Goal: Information Seeking & Learning: Learn about a topic

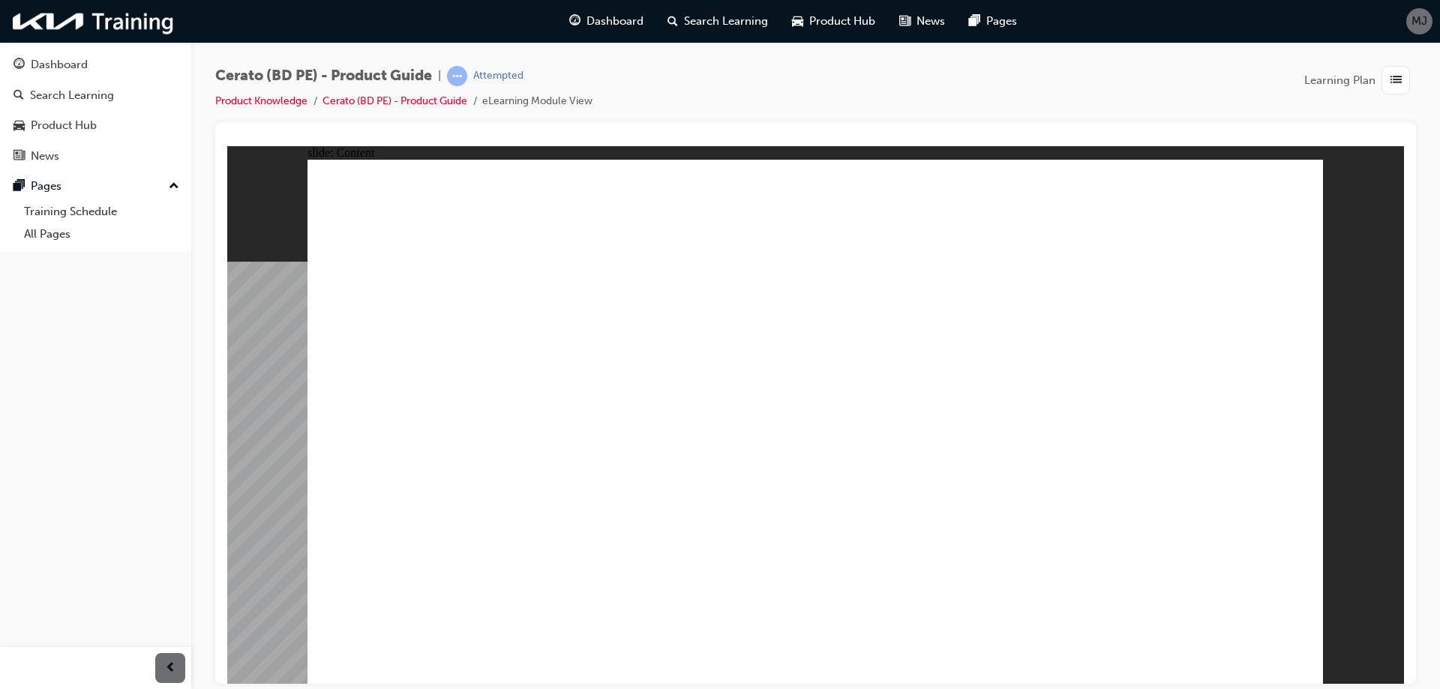
radio input "true"
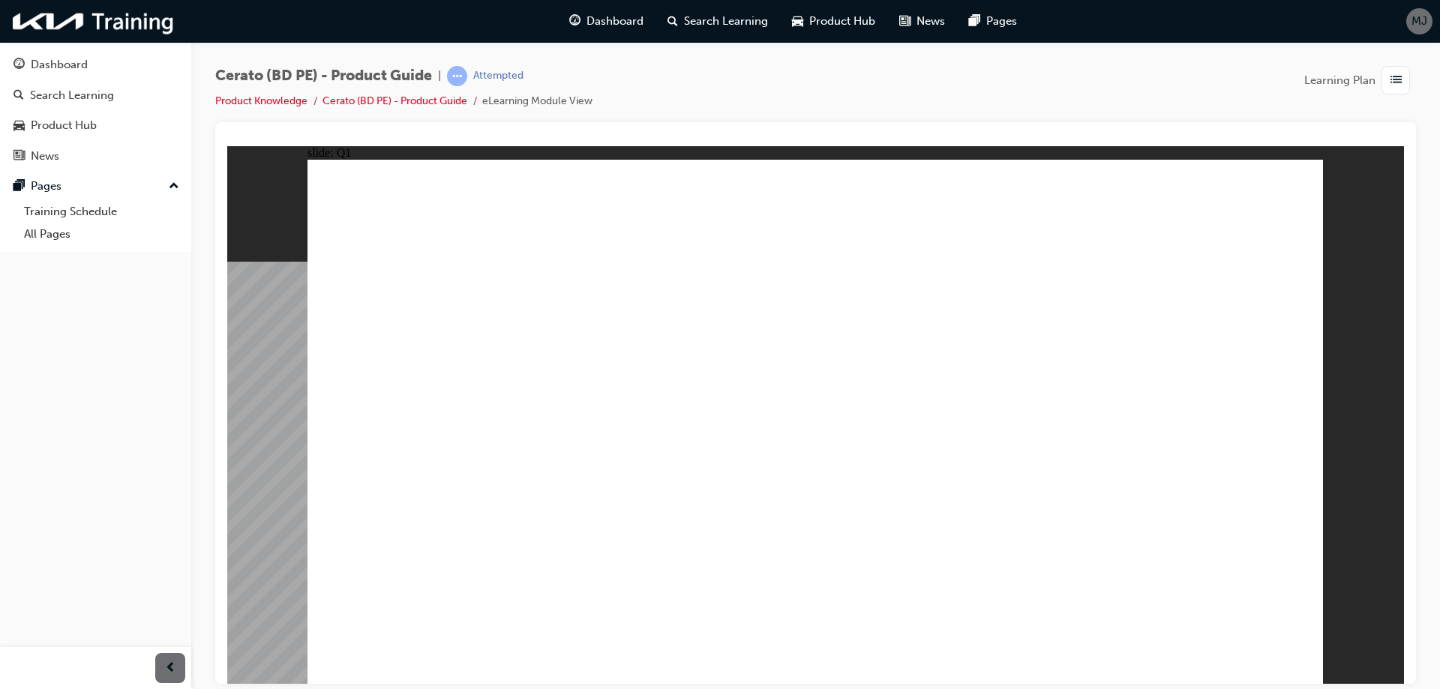
radio input "true"
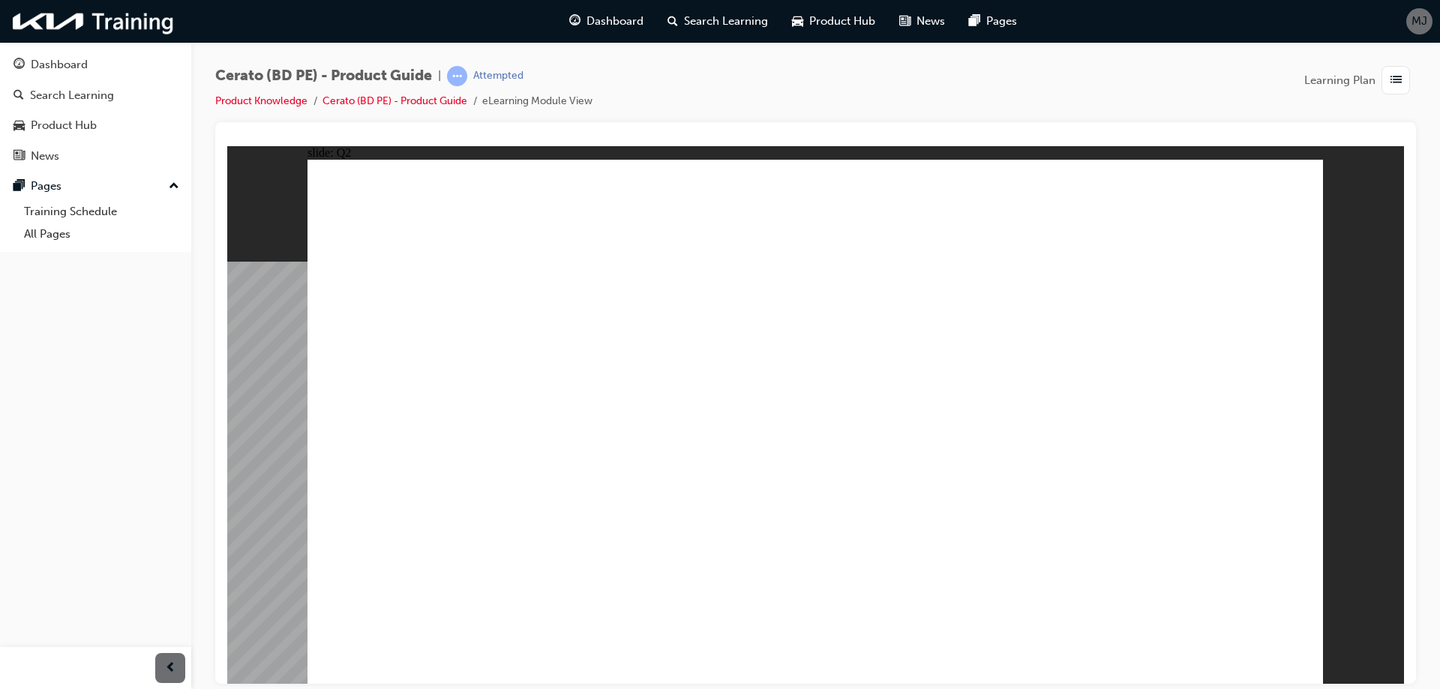
radio input "true"
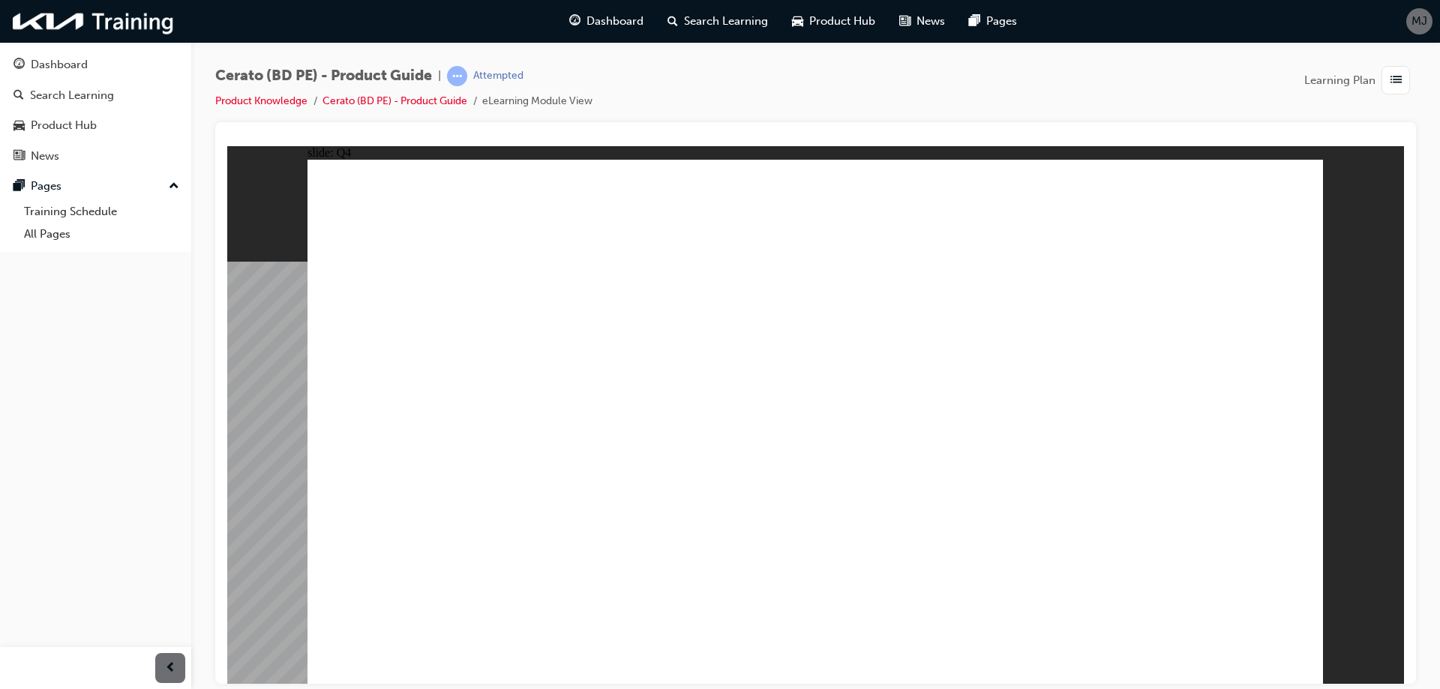
radio input "true"
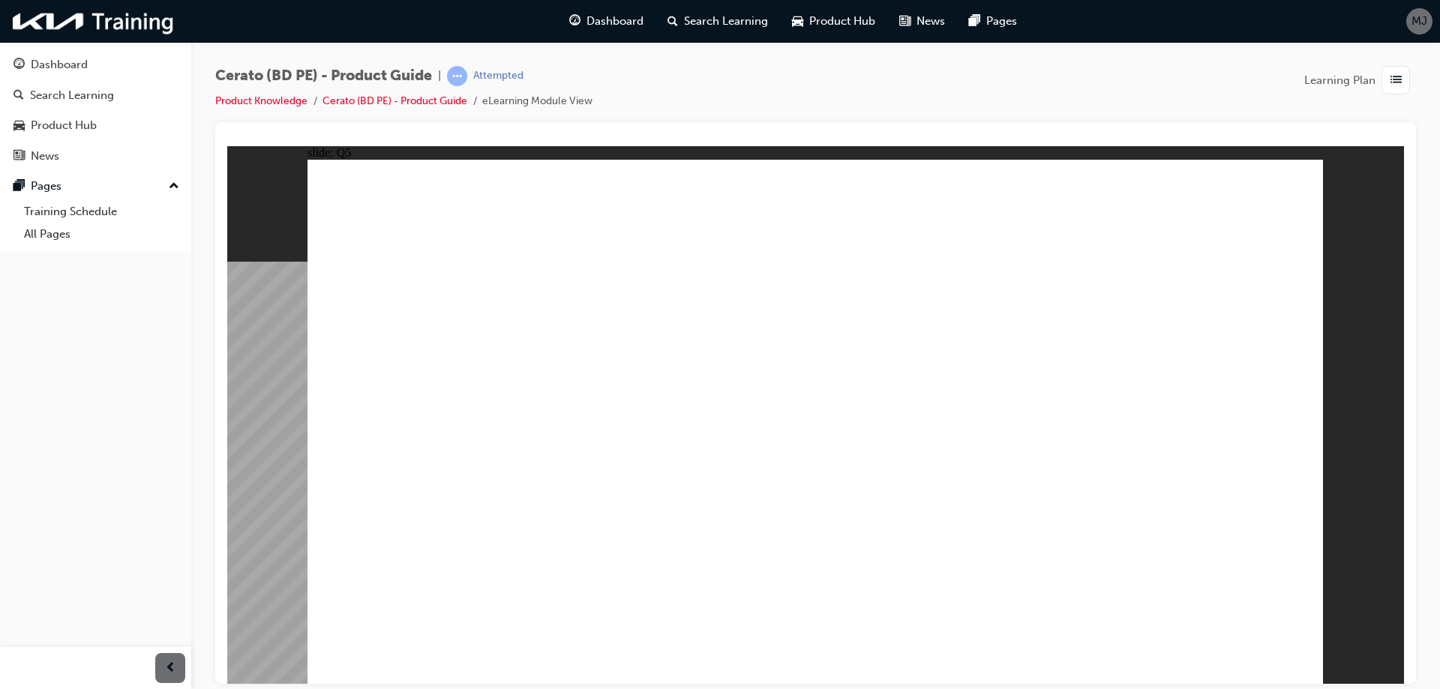
radio input "true"
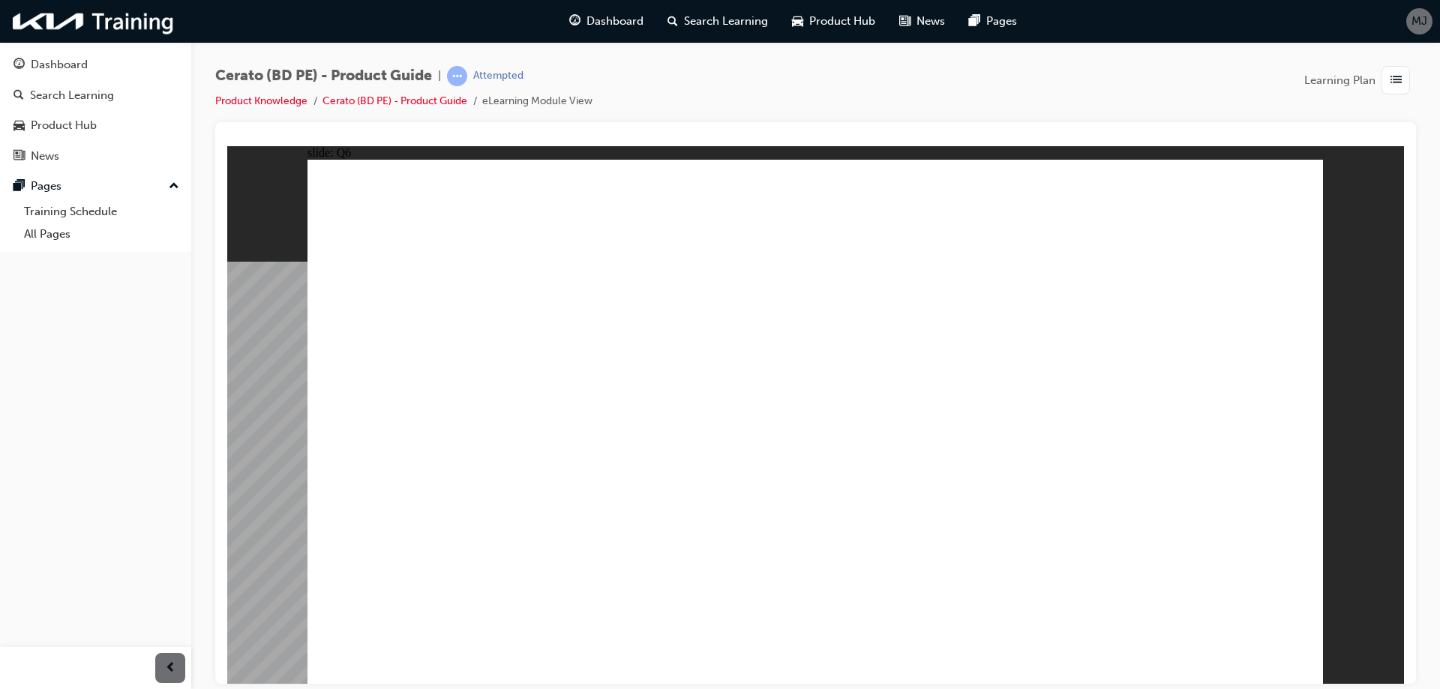
radio input "true"
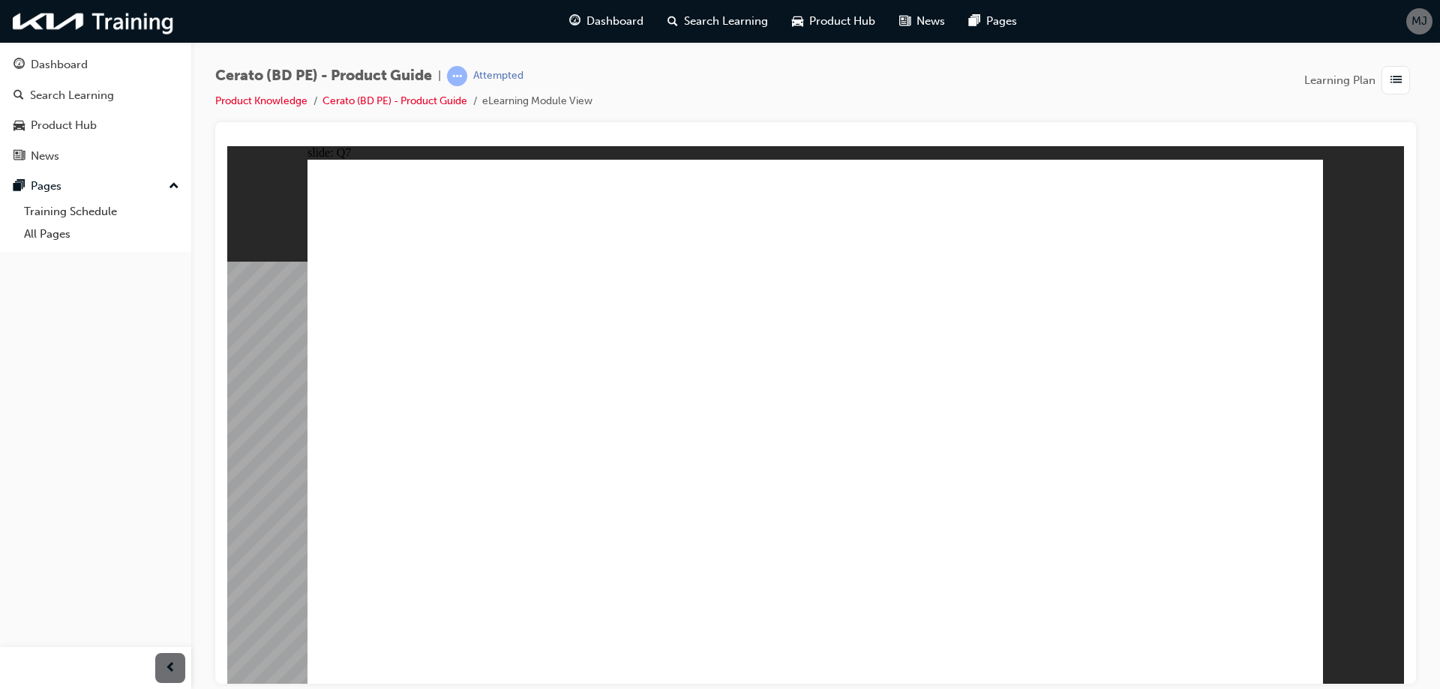
radio input "true"
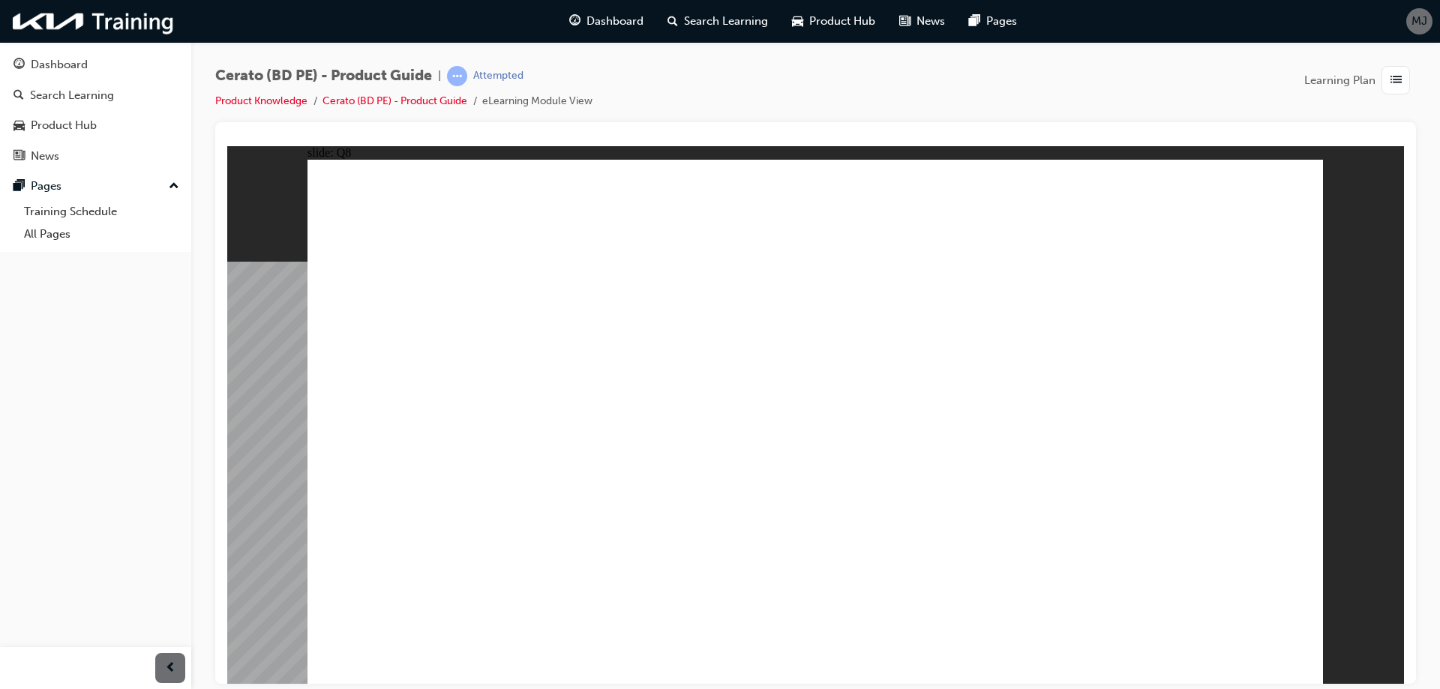
radio input "true"
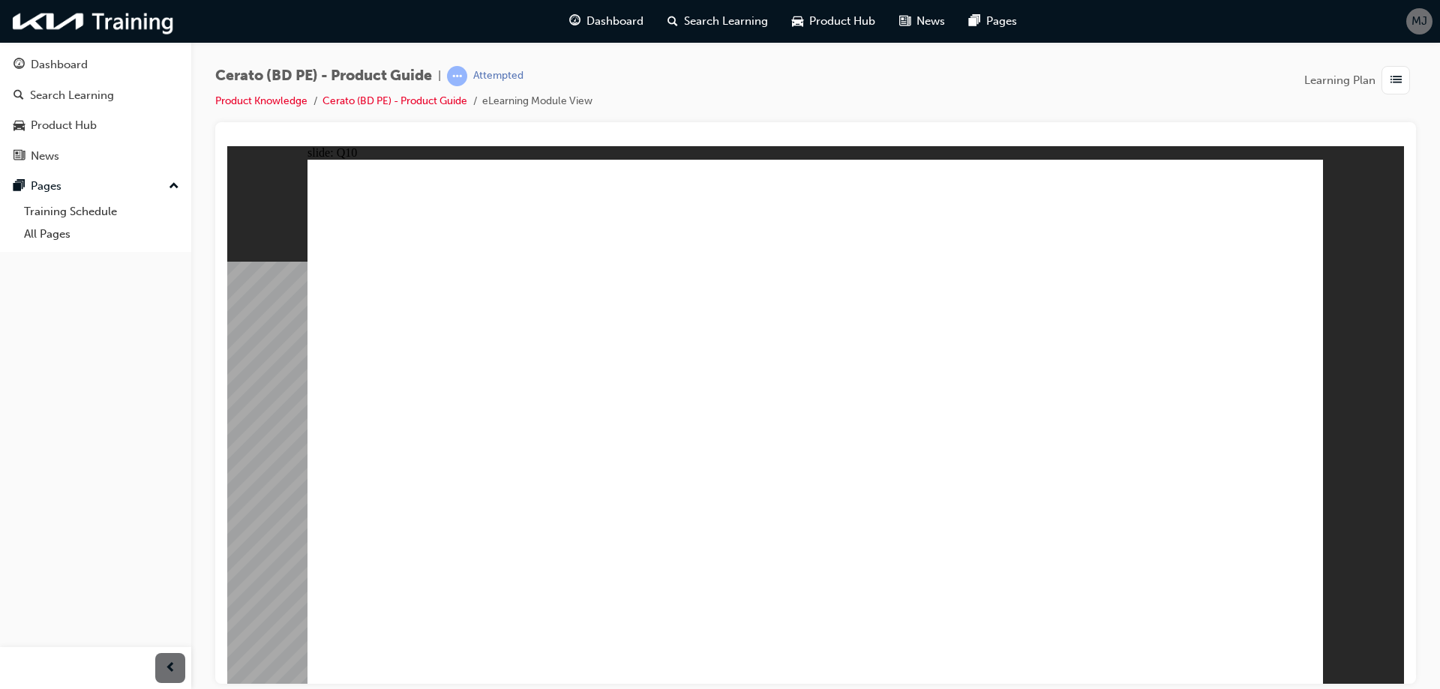
radio input "true"
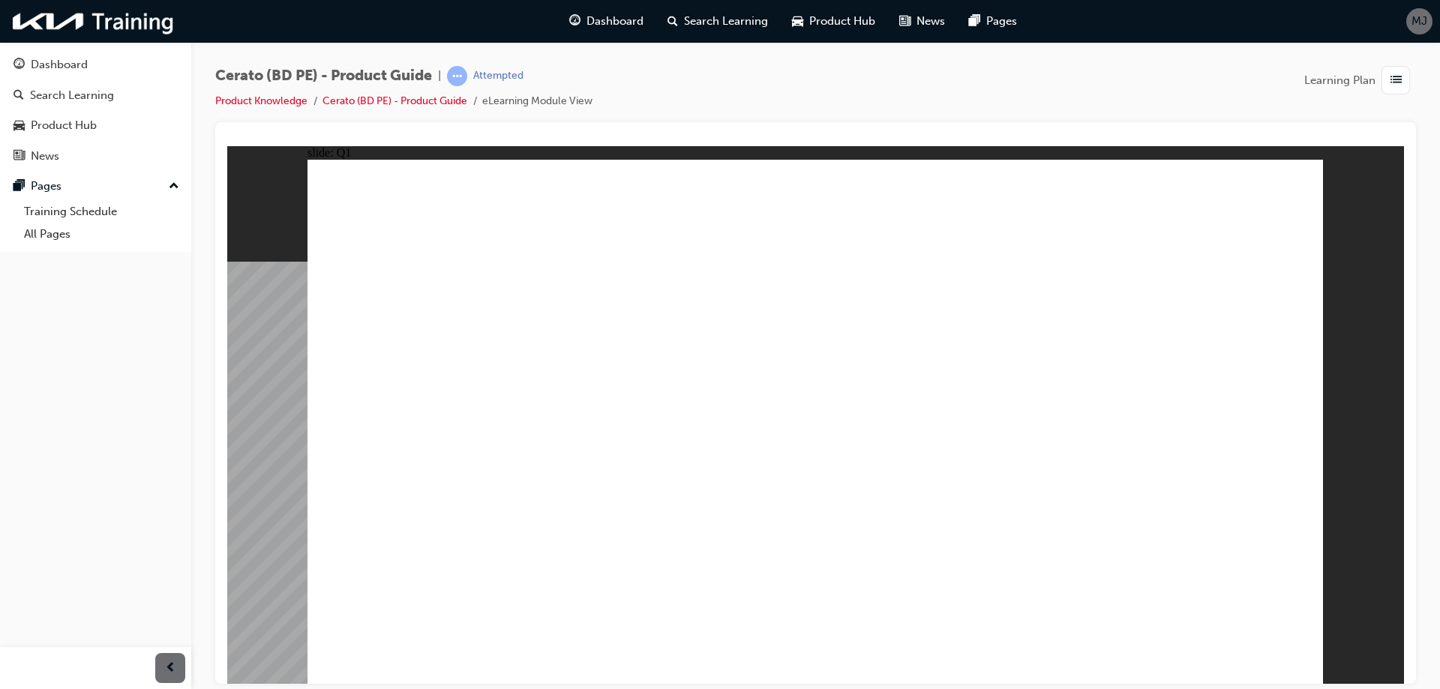
radio input "true"
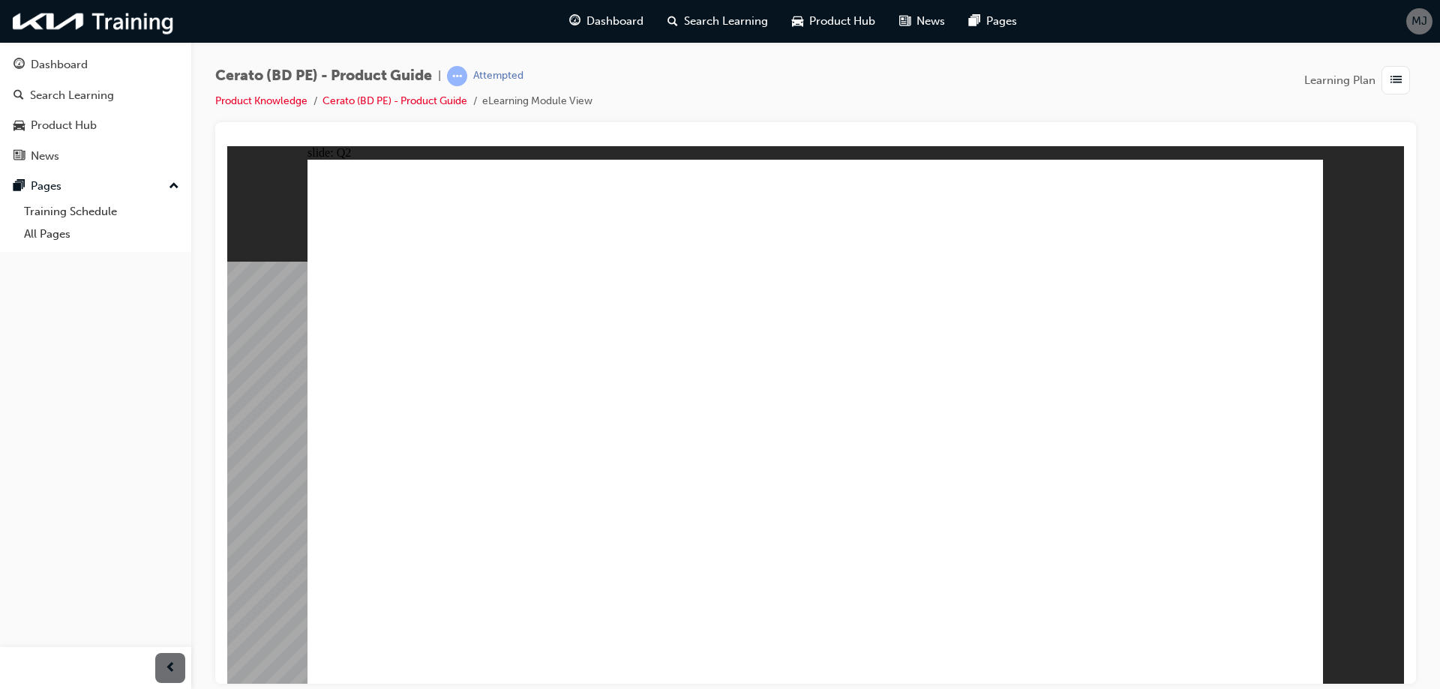
radio input "false"
radio input "true"
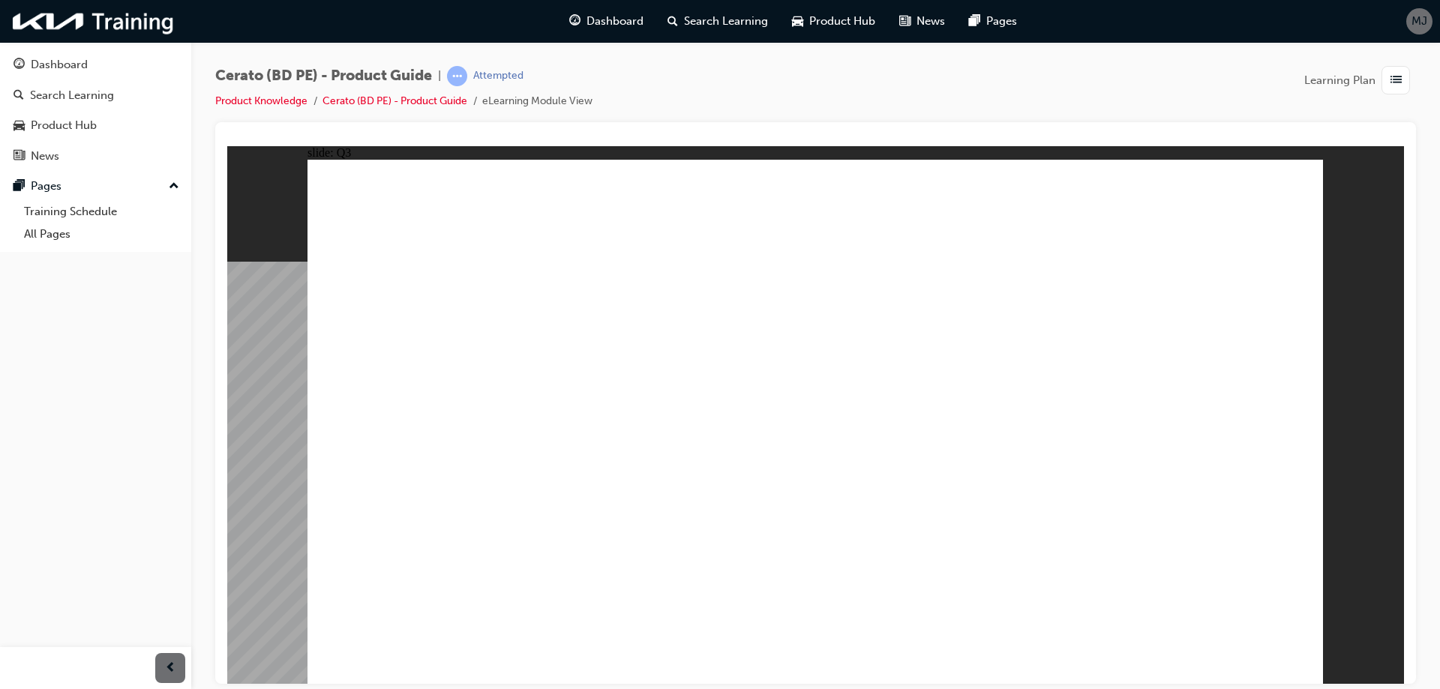
radio input "true"
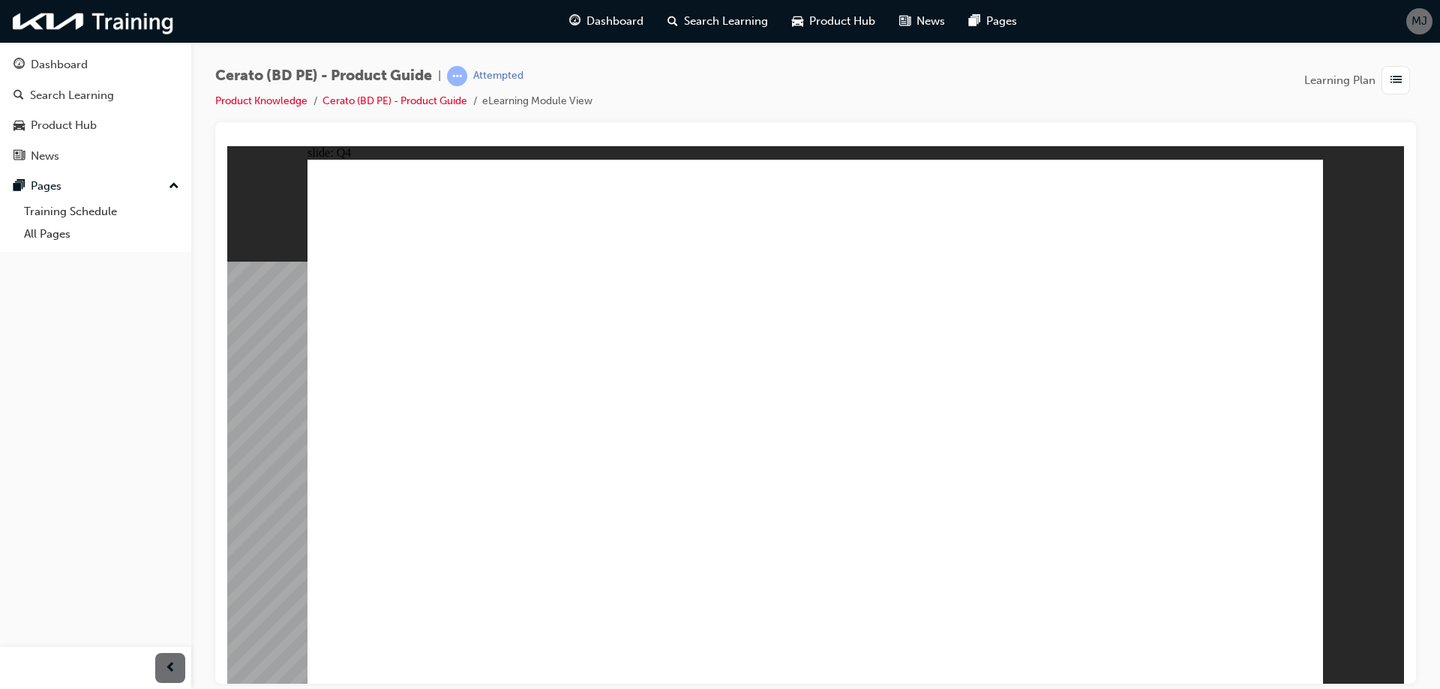
radio input "true"
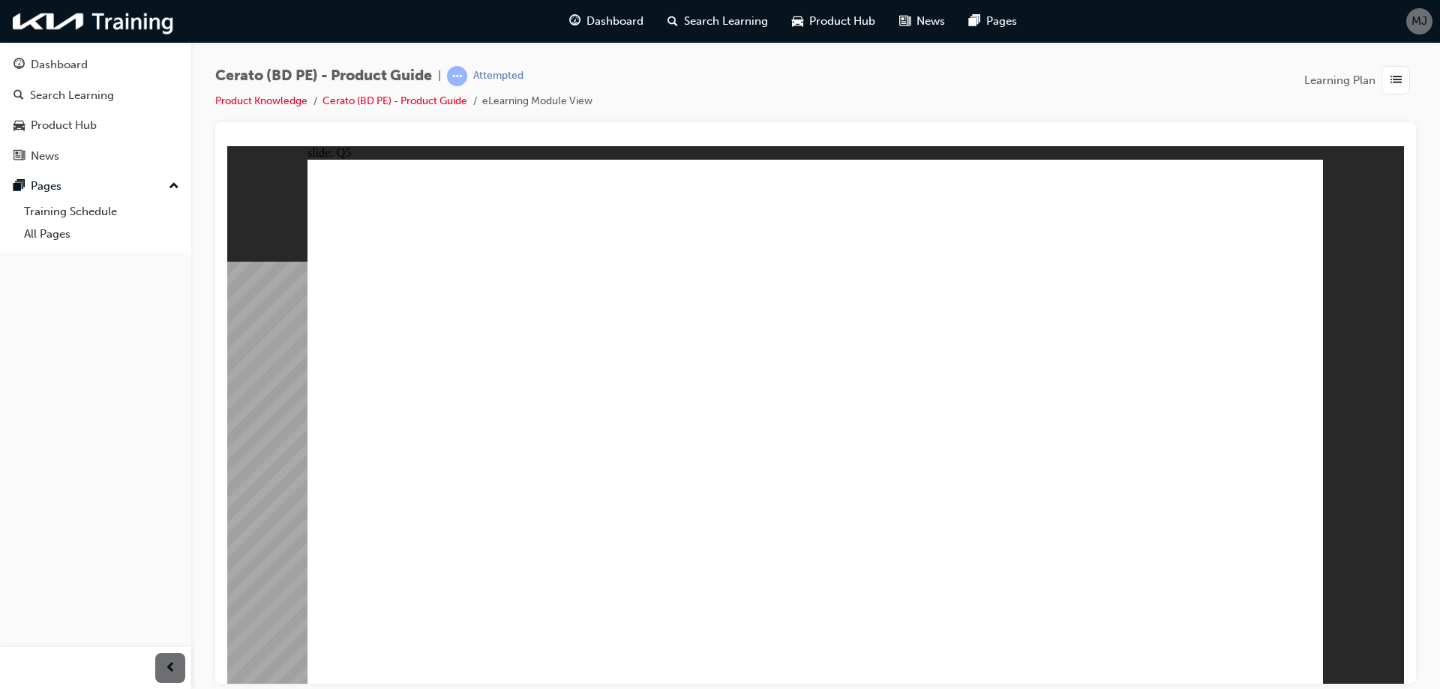
radio input "true"
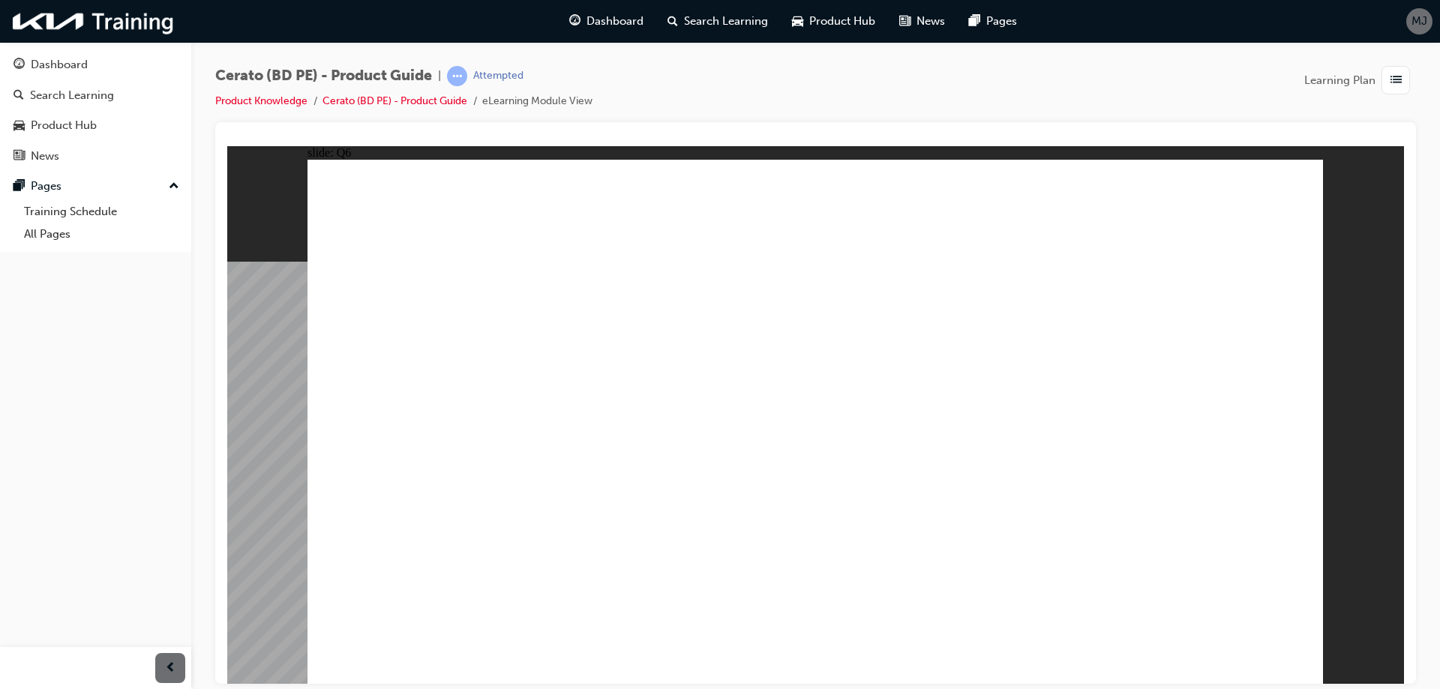
radio input "true"
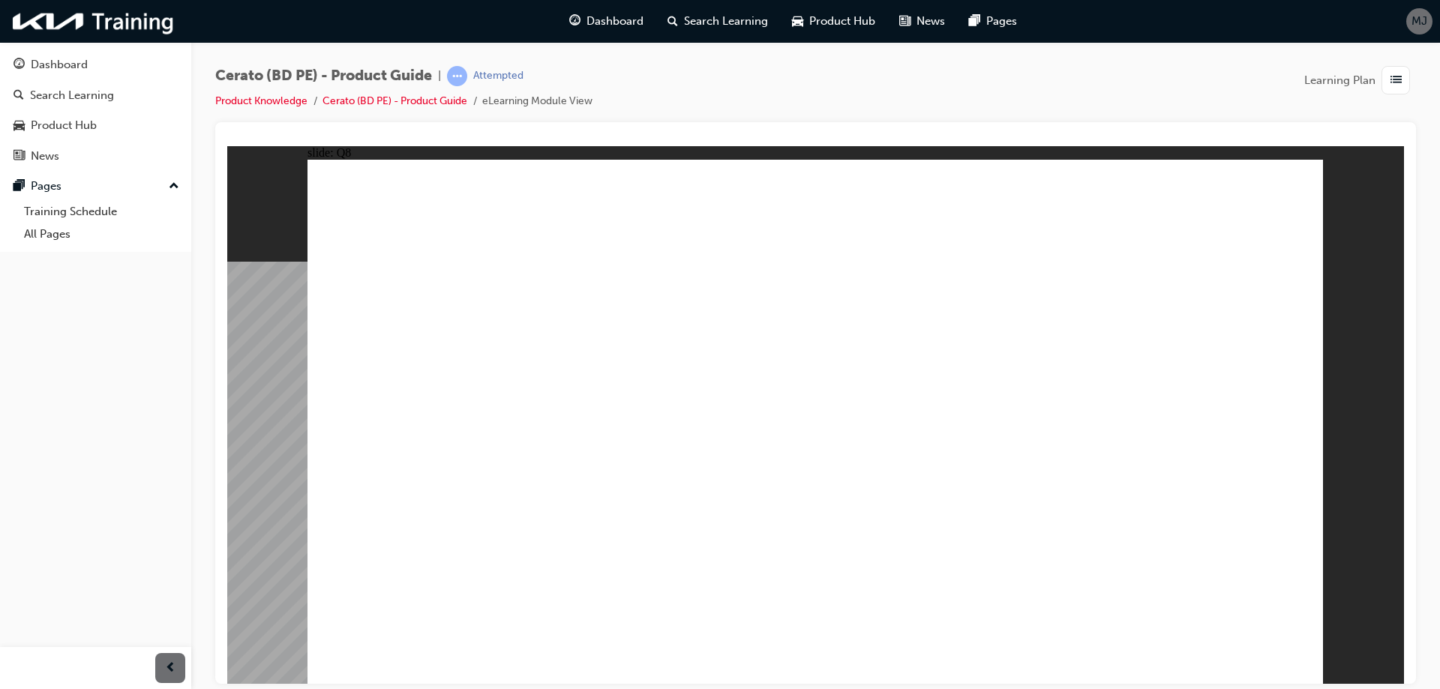
radio input "true"
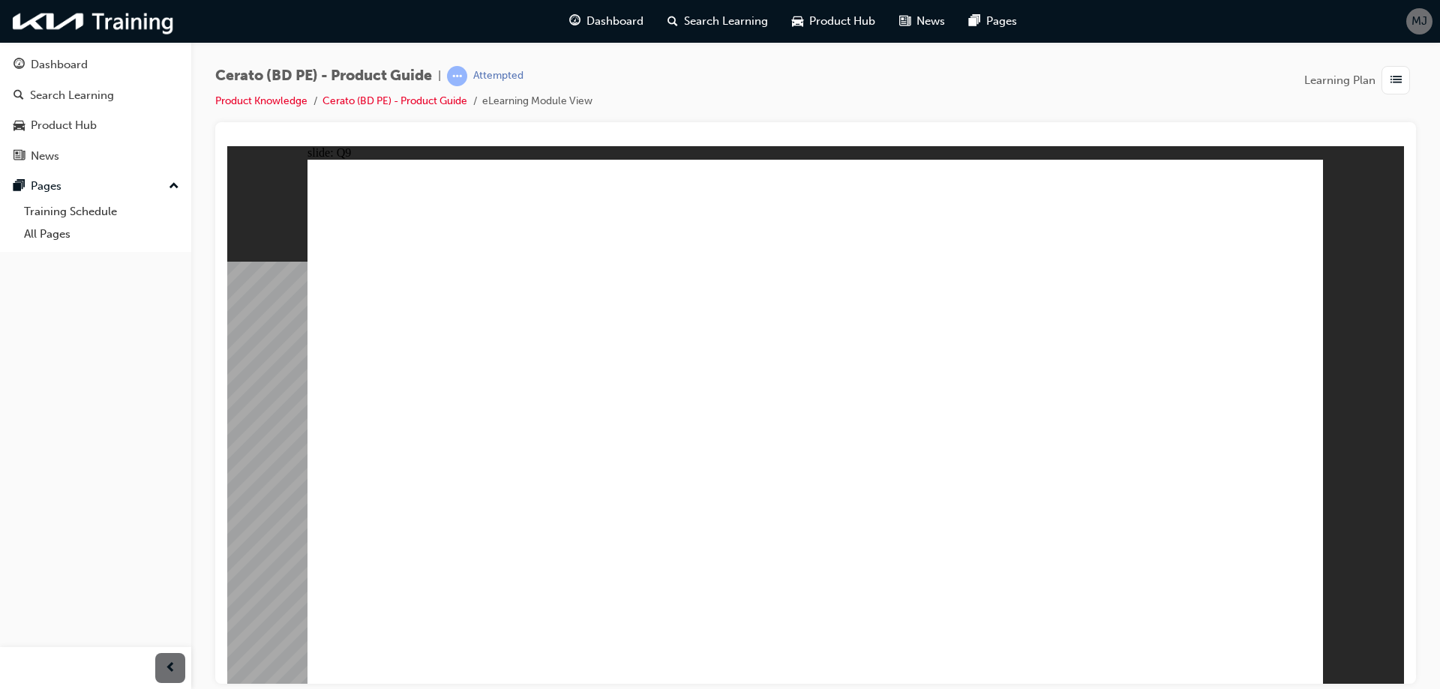
radio input "true"
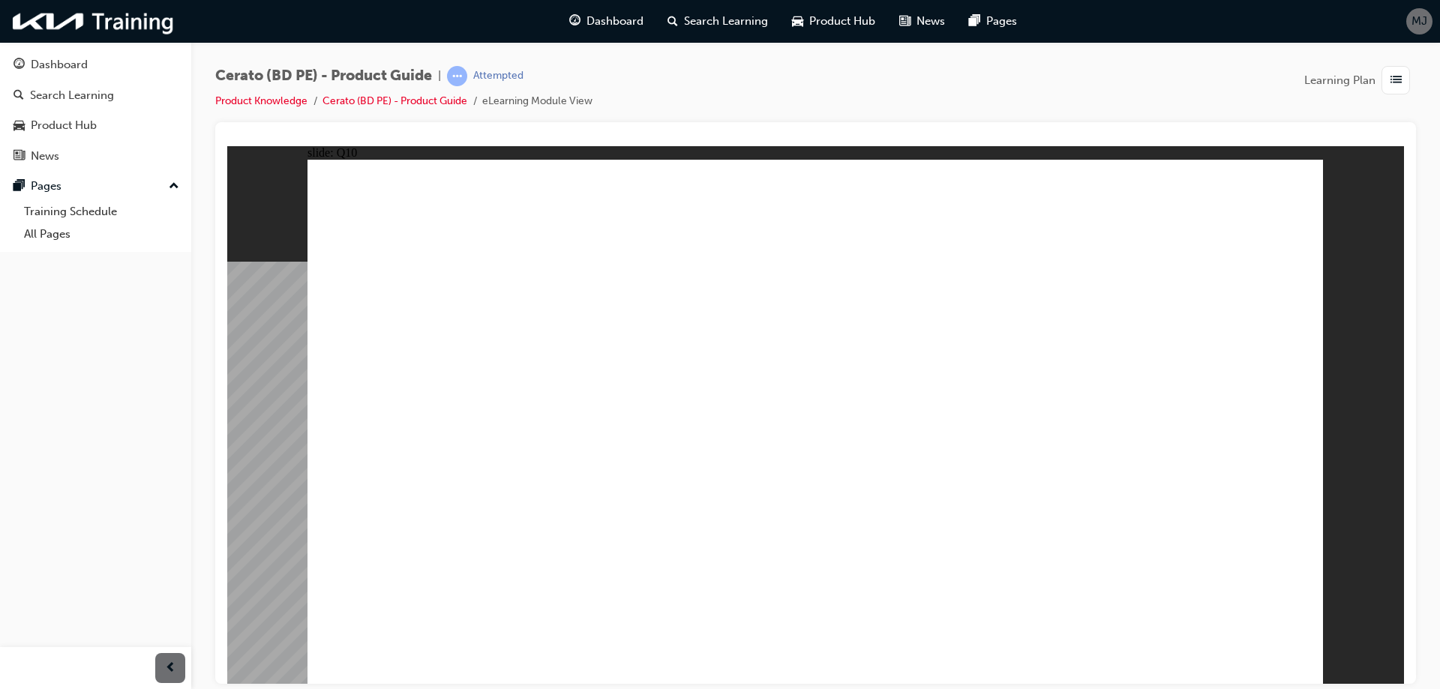
click at [700, 17] on span "Search Learning" at bounding box center [726, 21] width 84 height 17
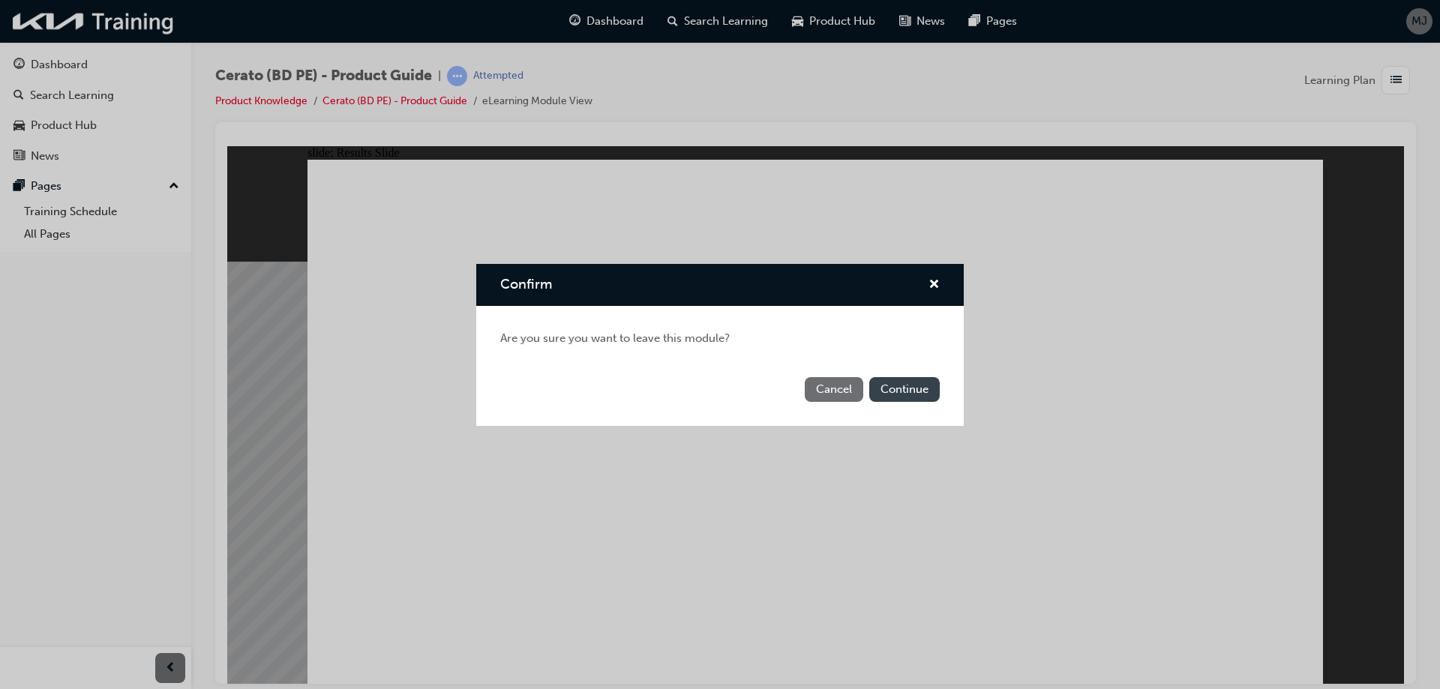
click at [911, 388] on button "Continue" at bounding box center [905, 389] width 71 height 25
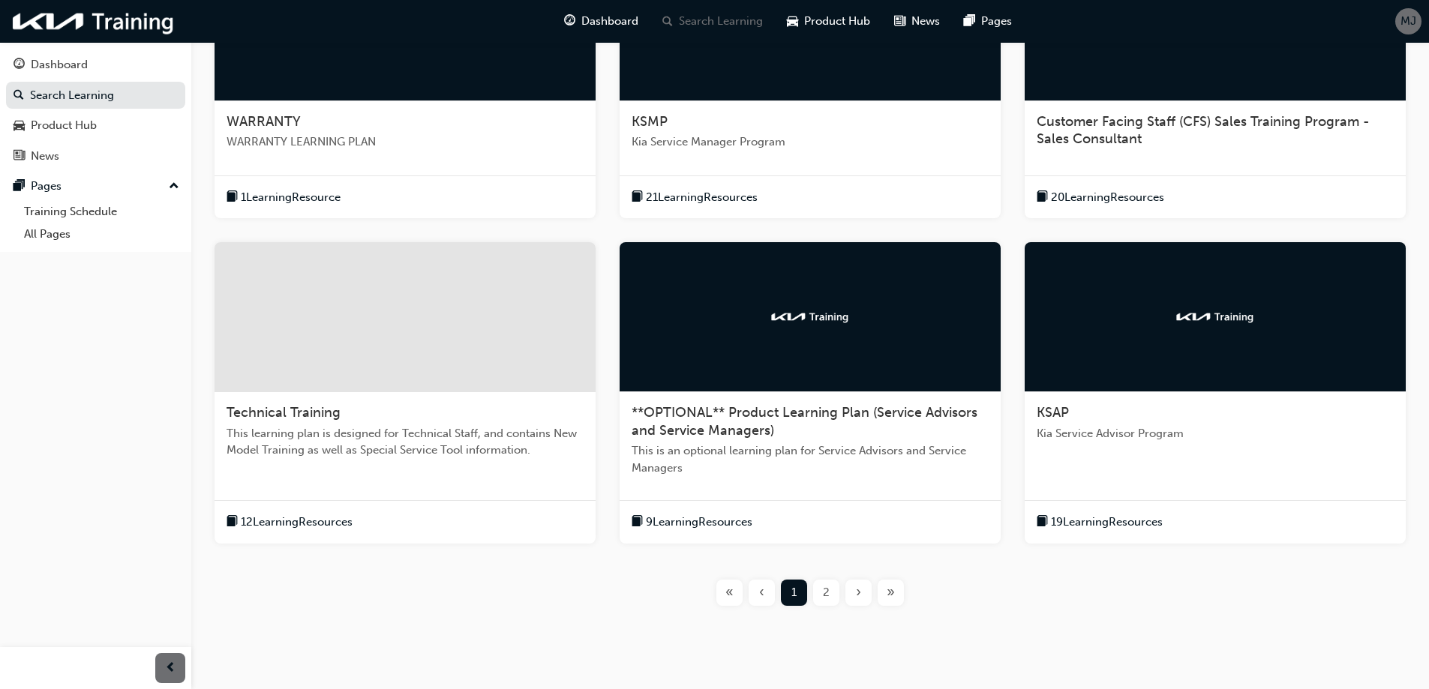
scroll to position [434, 0]
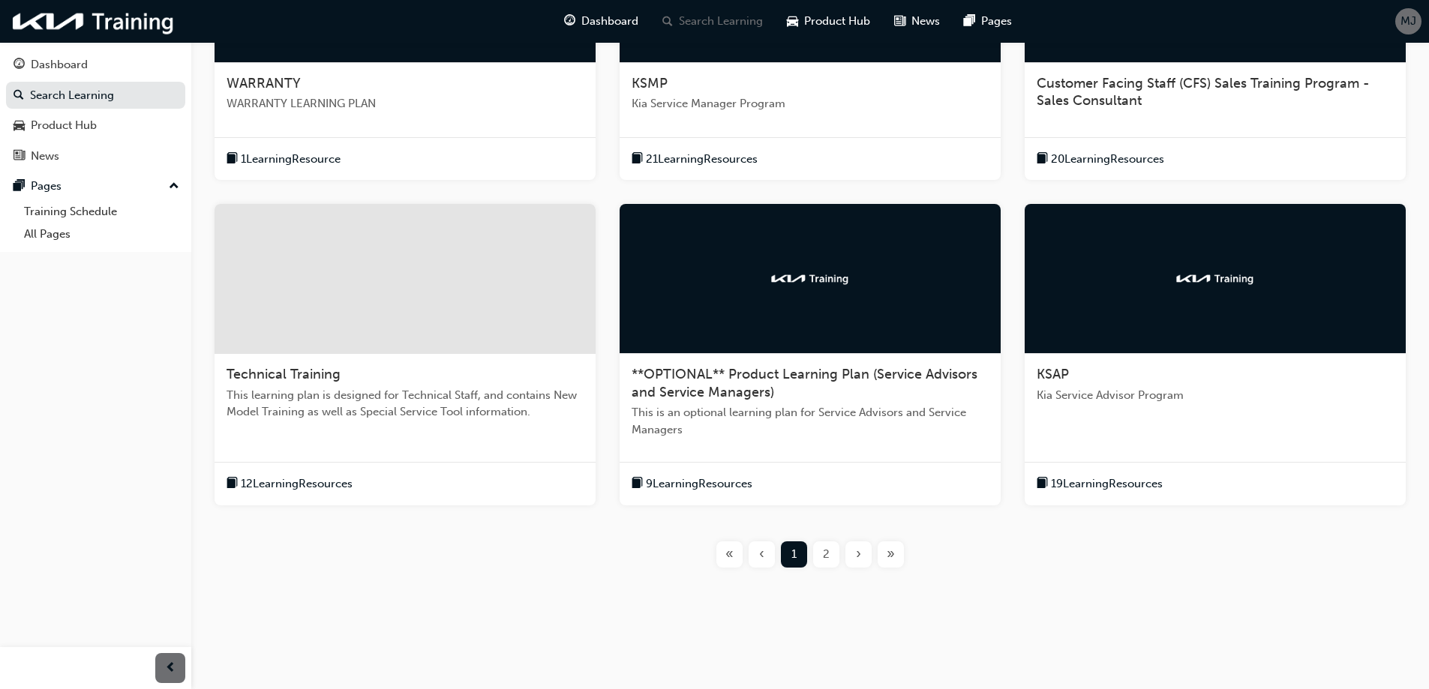
click at [825, 551] on span "2" at bounding box center [826, 554] width 7 height 17
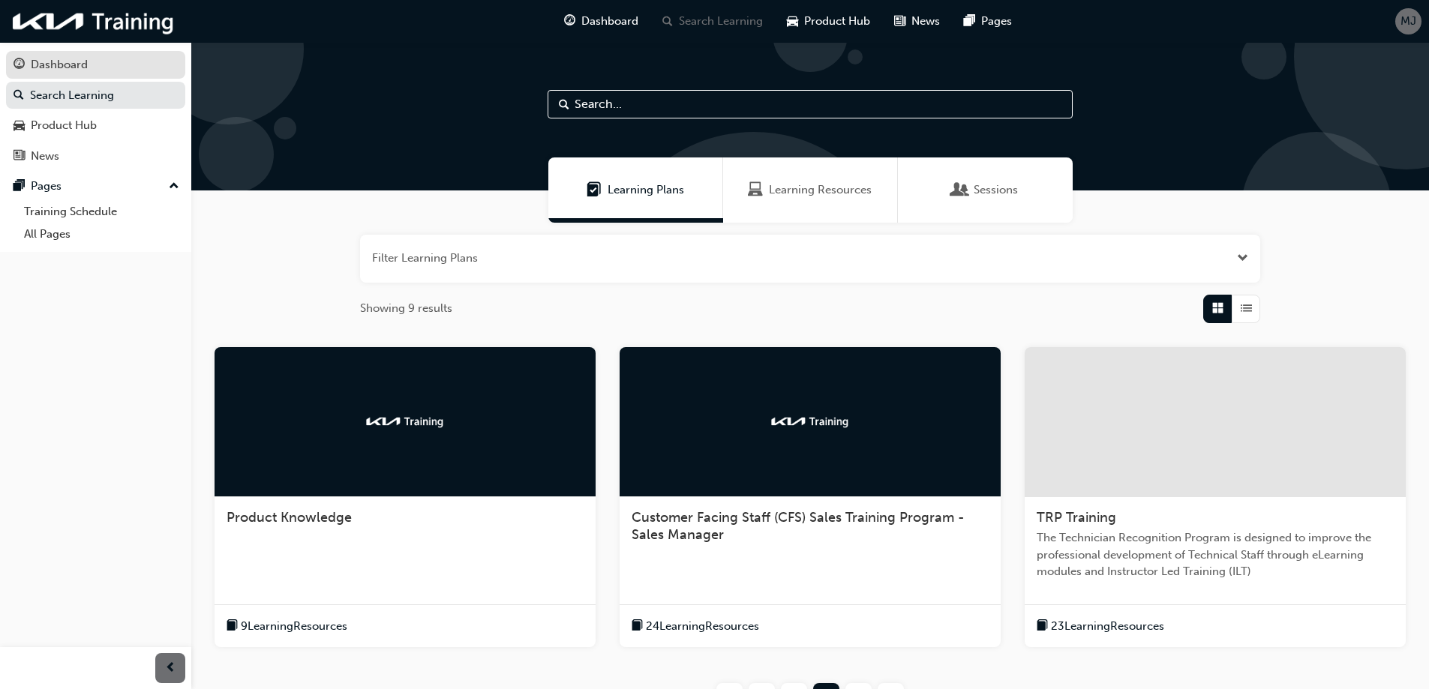
click at [59, 63] on div "Dashboard" at bounding box center [59, 64] width 57 height 17
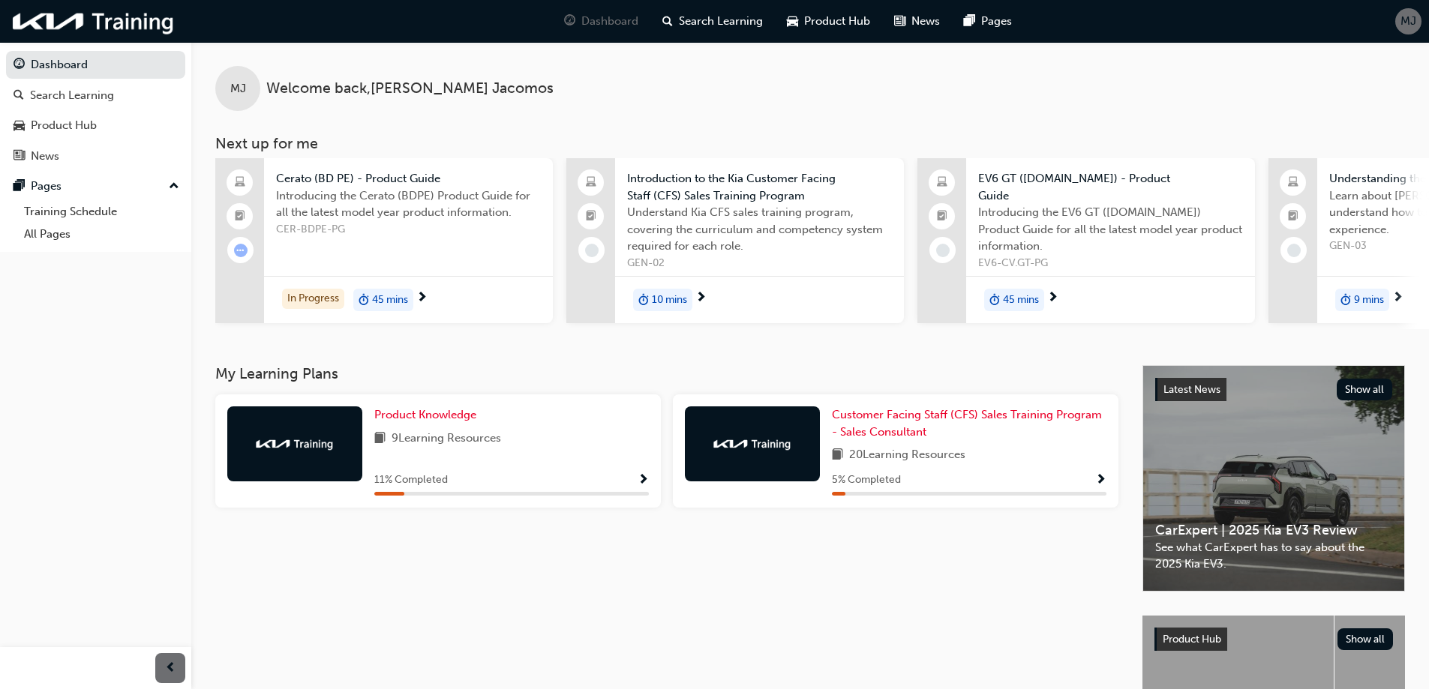
click at [671, 296] on span "10 mins" at bounding box center [669, 300] width 35 height 17
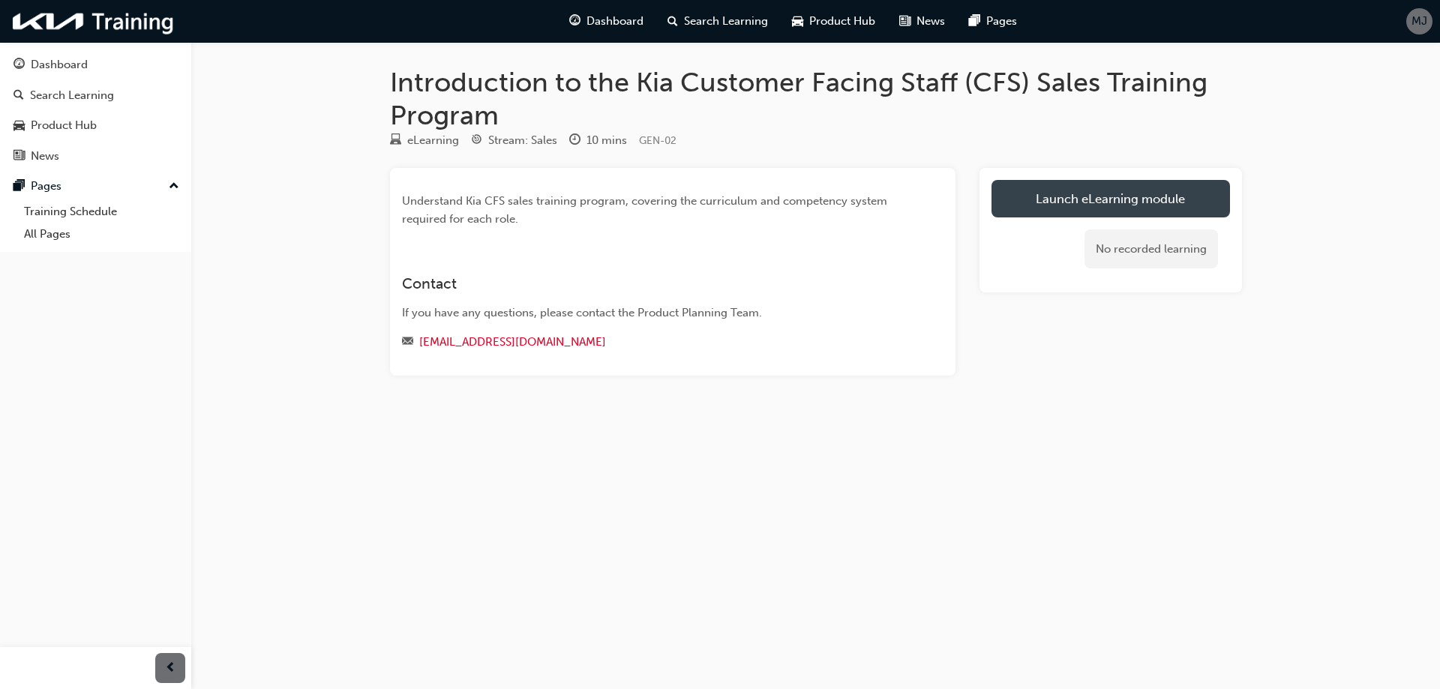
click at [1113, 197] on link "Launch eLearning module" at bounding box center [1111, 199] width 239 height 38
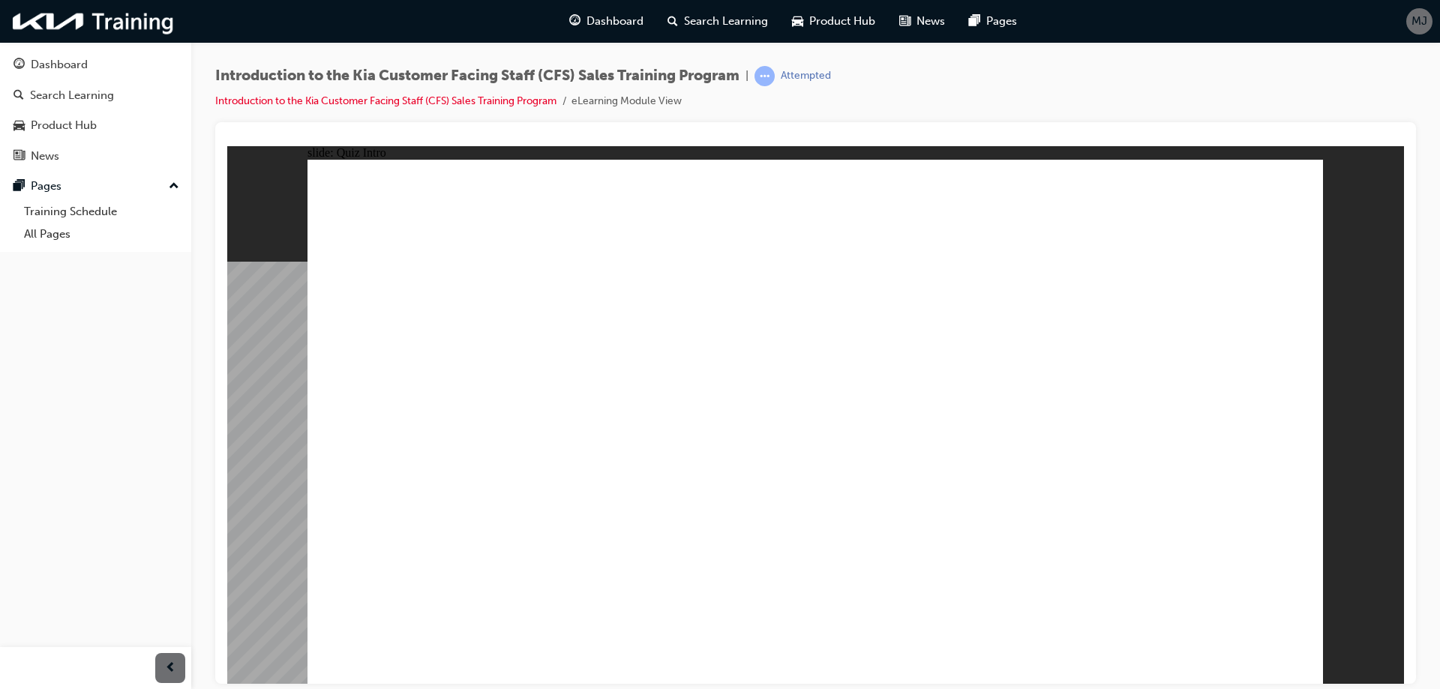
radio input "true"
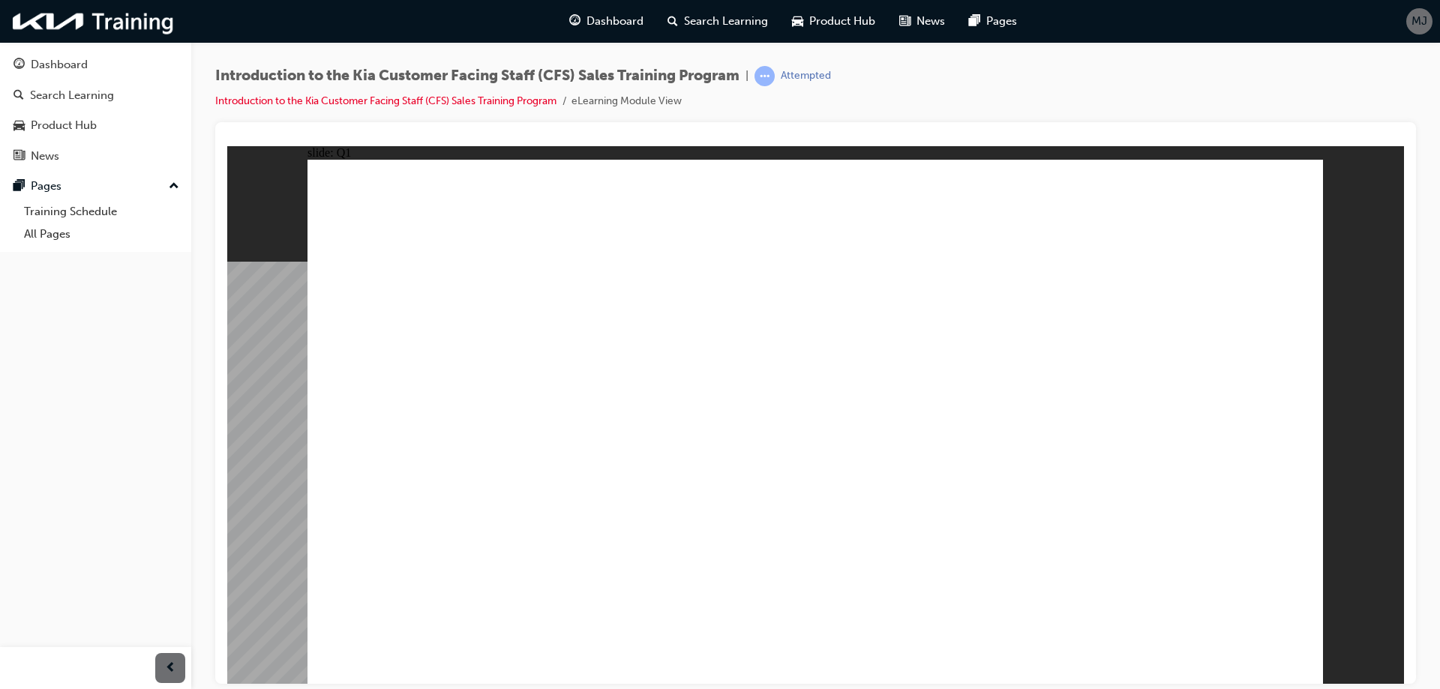
radio input "true"
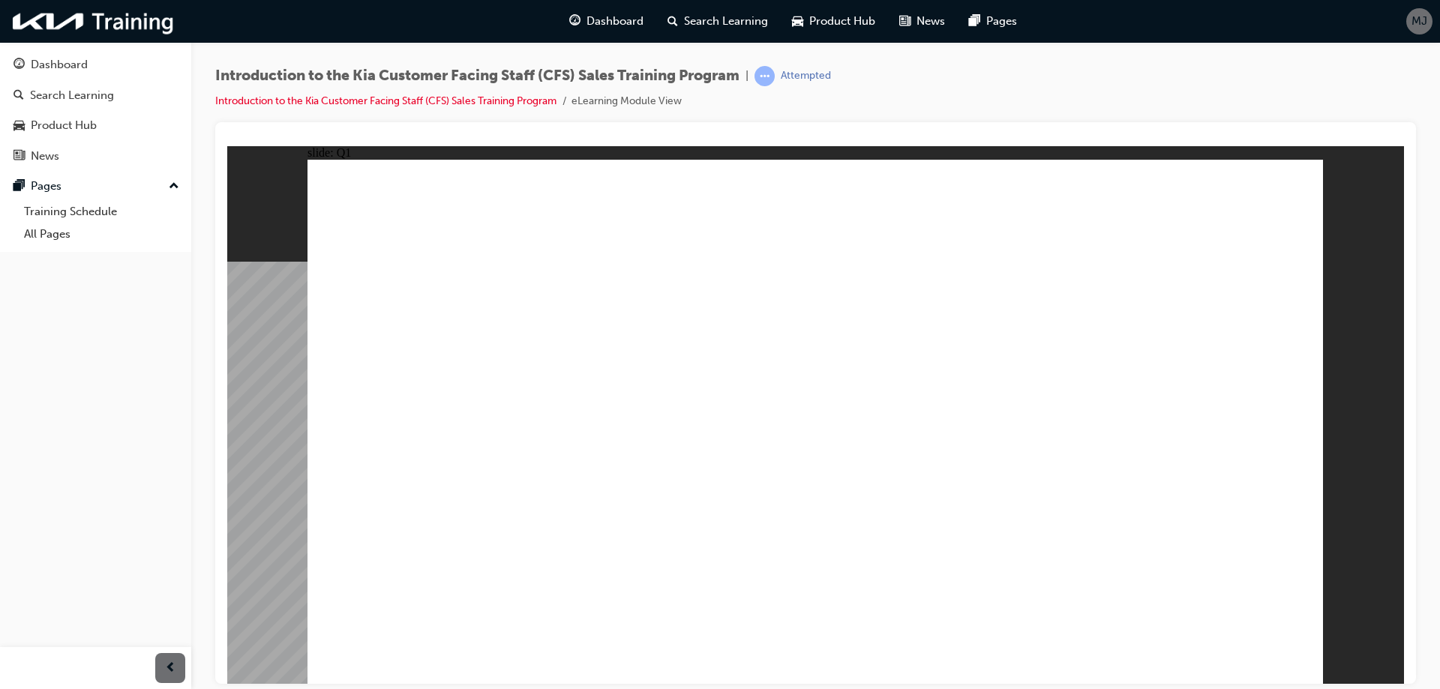
checkbox input "true"
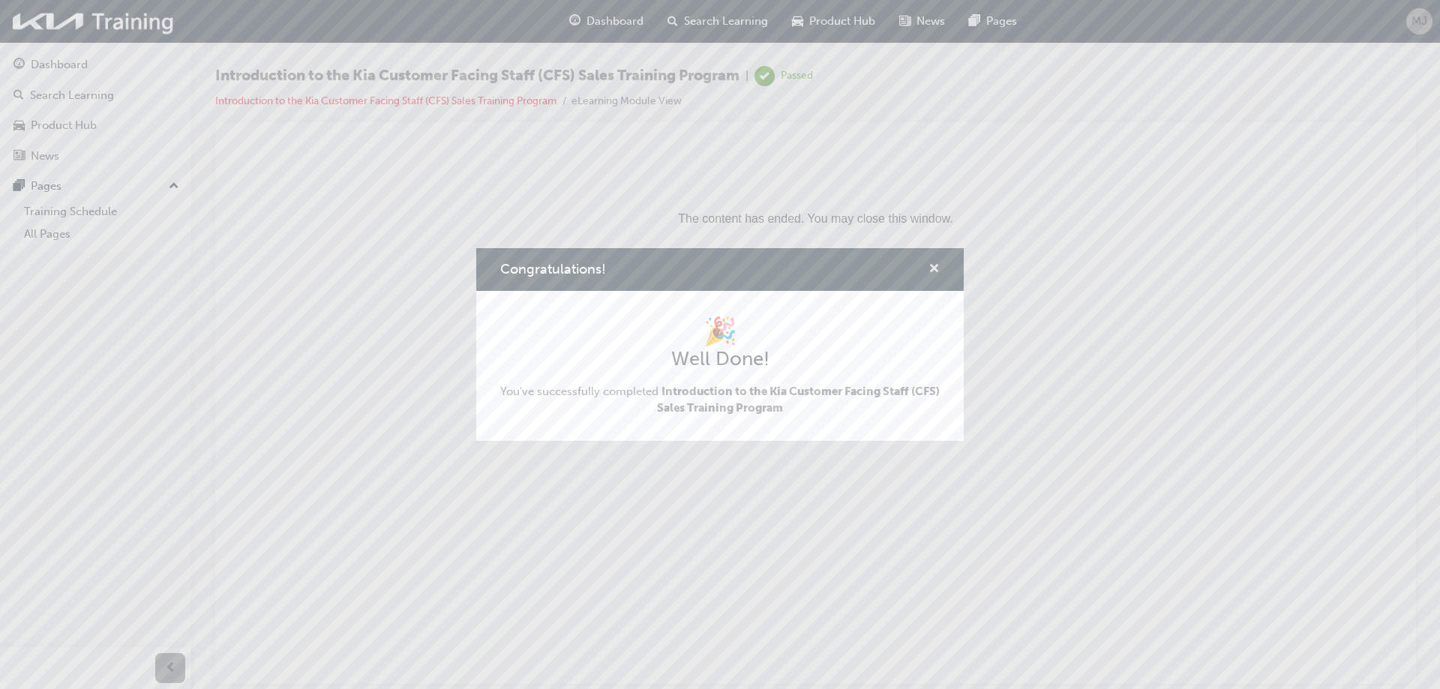
click at [930, 268] on span "cross-icon" at bounding box center [934, 270] width 11 height 14
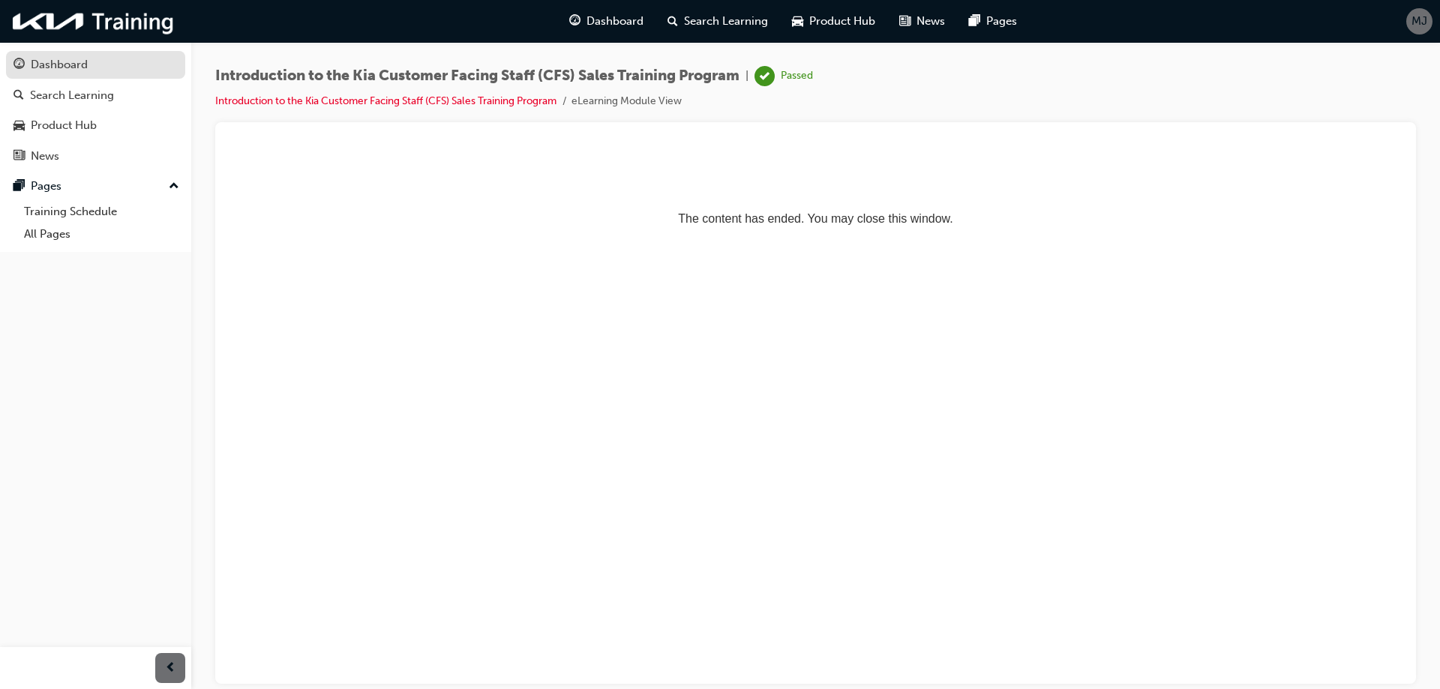
click at [65, 66] on div "Dashboard" at bounding box center [59, 64] width 57 height 17
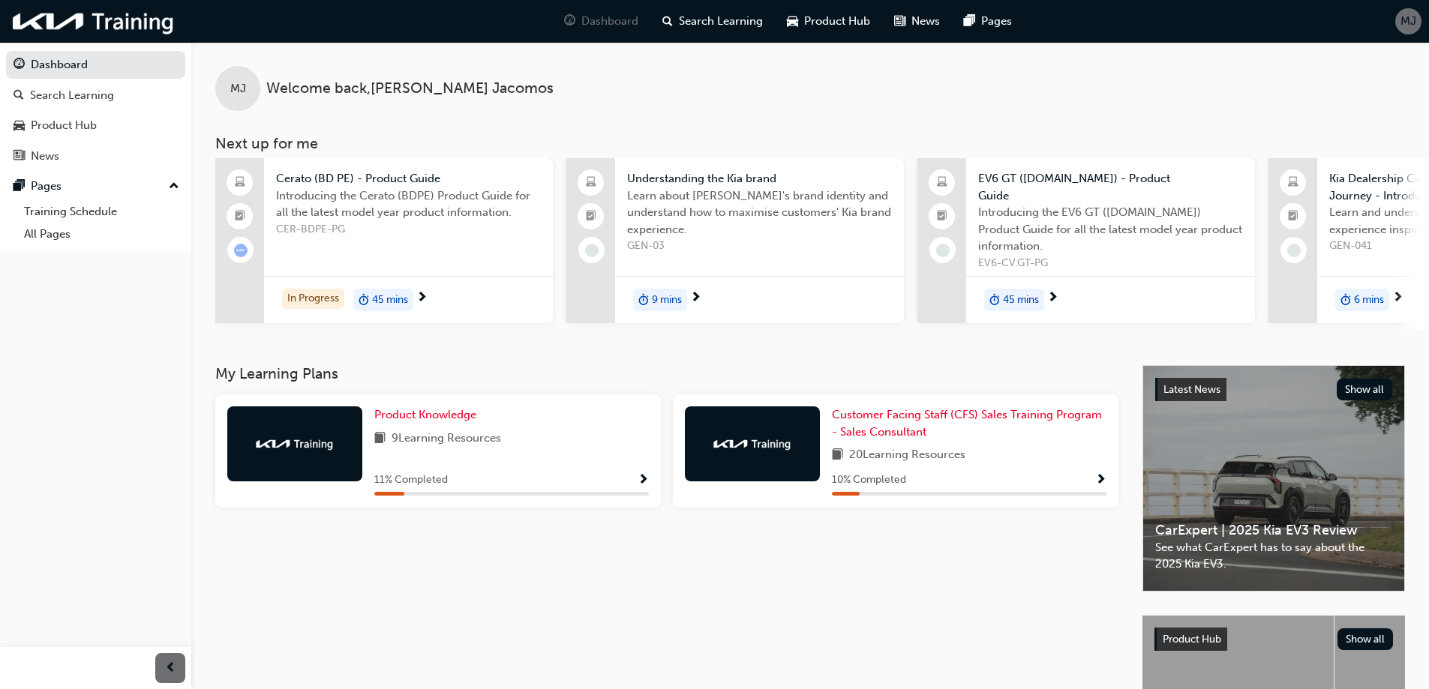
click at [674, 302] on span "9 mins" at bounding box center [667, 300] width 30 height 17
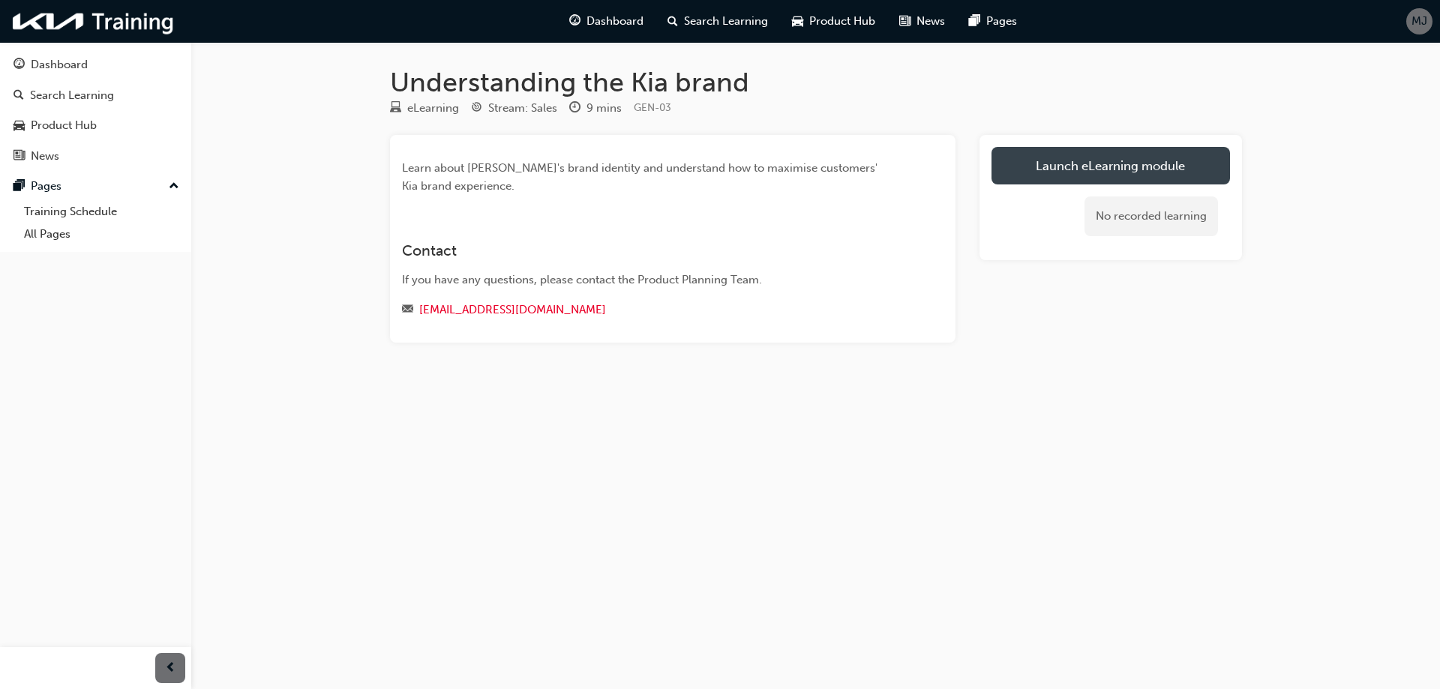
click at [1072, 170] on link "Launch eLearning module" at bounding box center [1111, 166] width 239 height 38
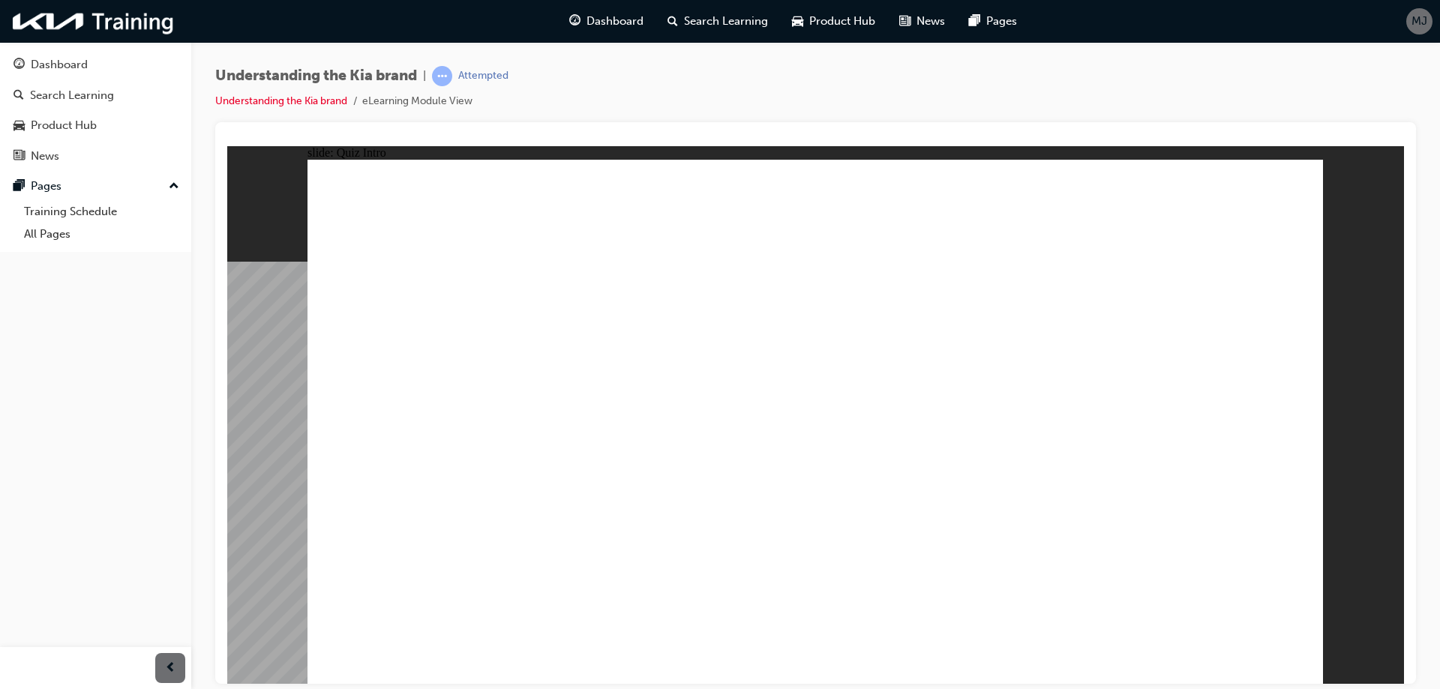
radio input "true"
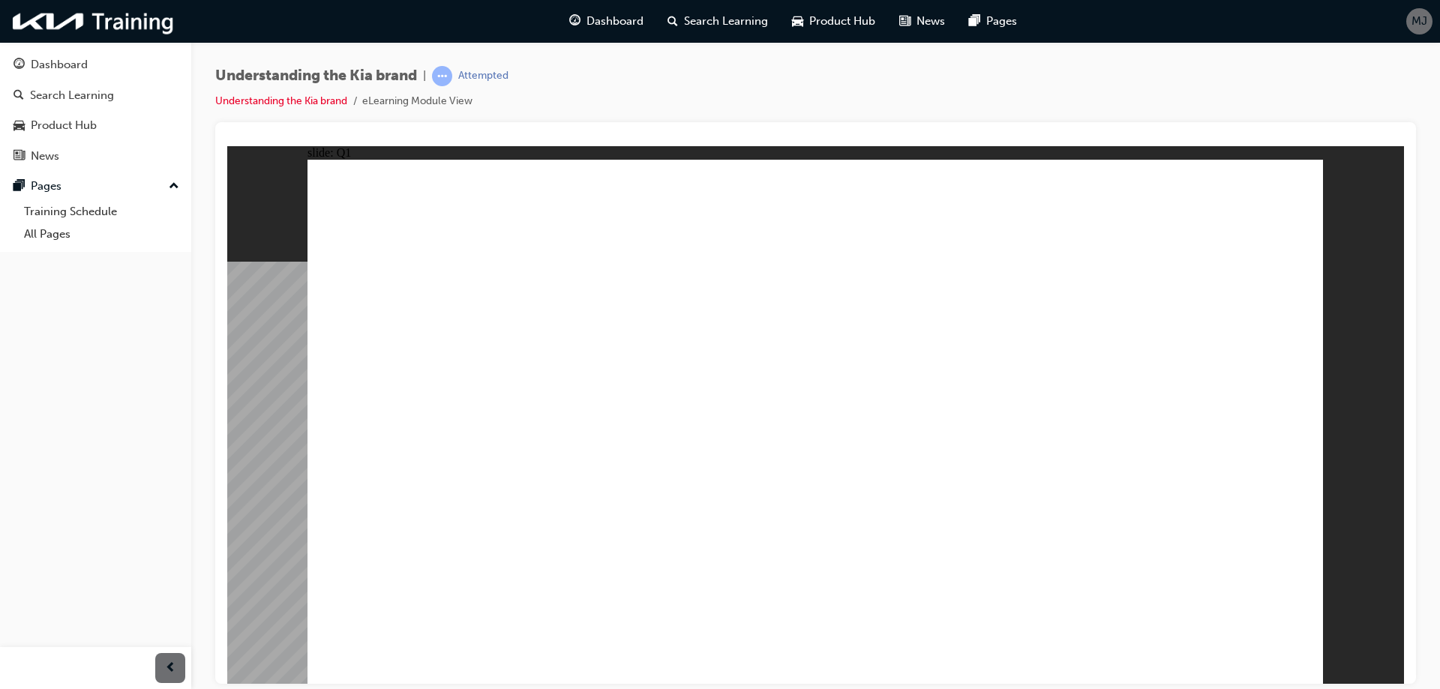
radio input "true"
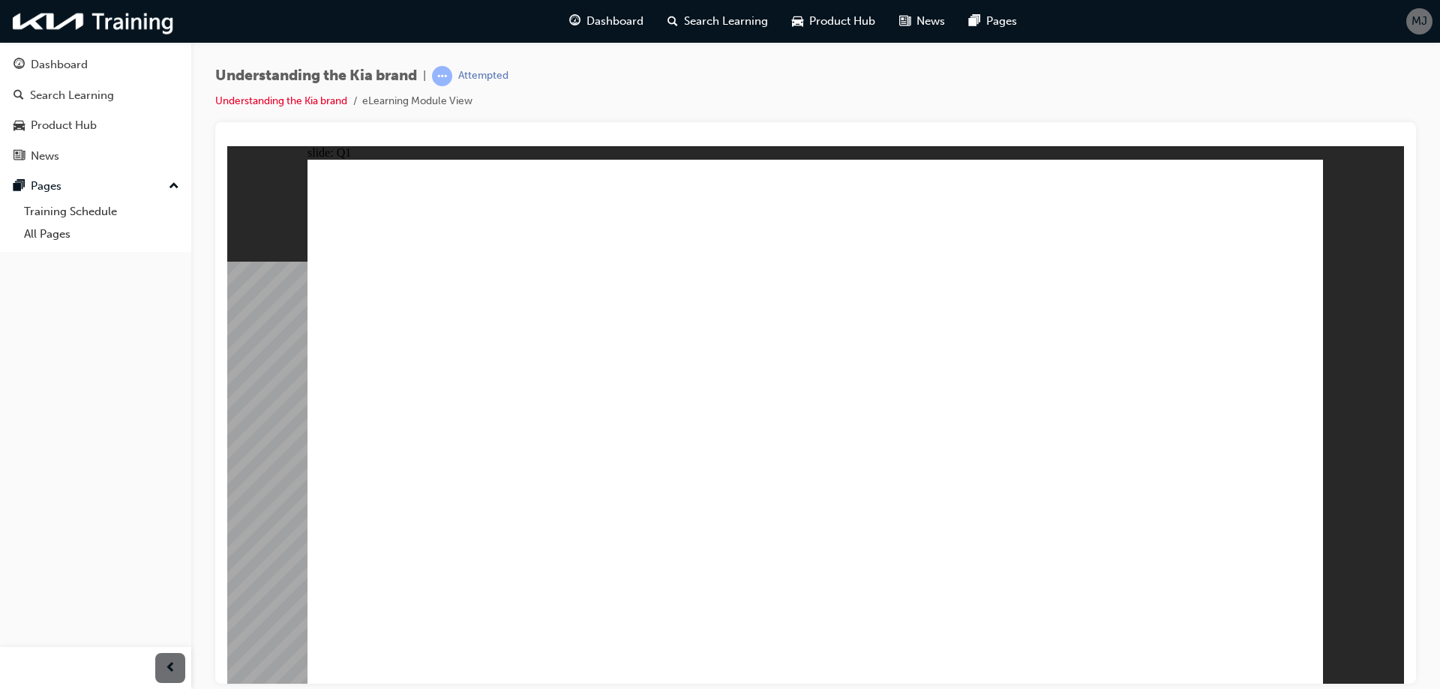
radio input "true"
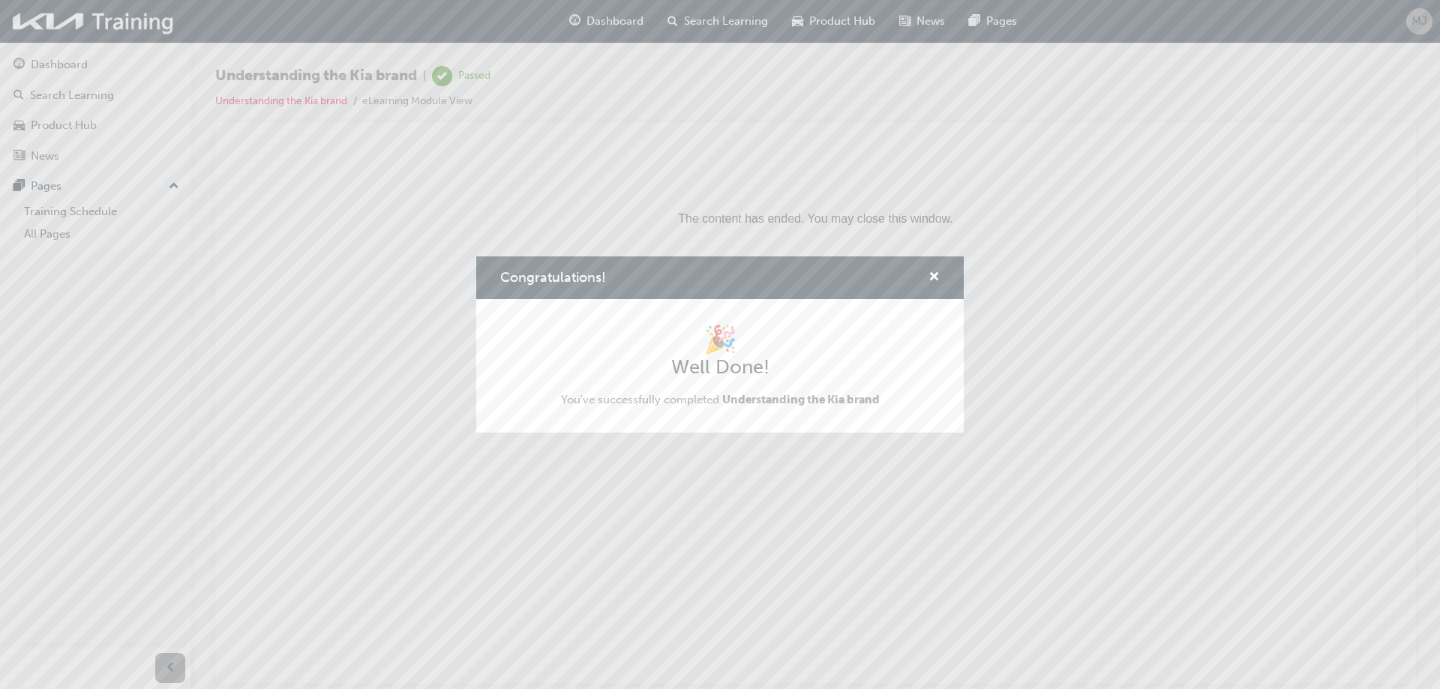
click at [68, 59] on div "Congratulations! 🎉 Well Done! You've successfully completed Understanding the K…" at bounding box center [720, 344] width 1440 height 689
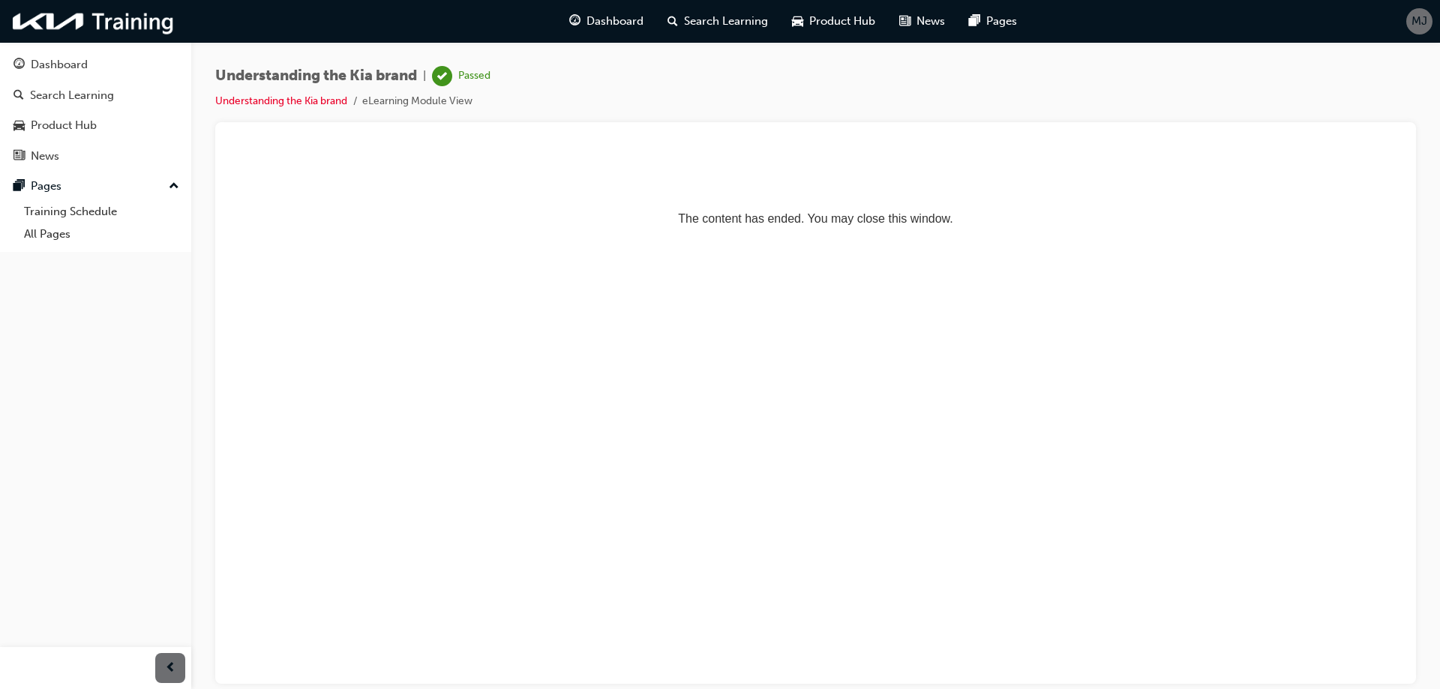
click at [68, 59] on div "Dashboard" at bounding box center [59, 64] width 57 height 17
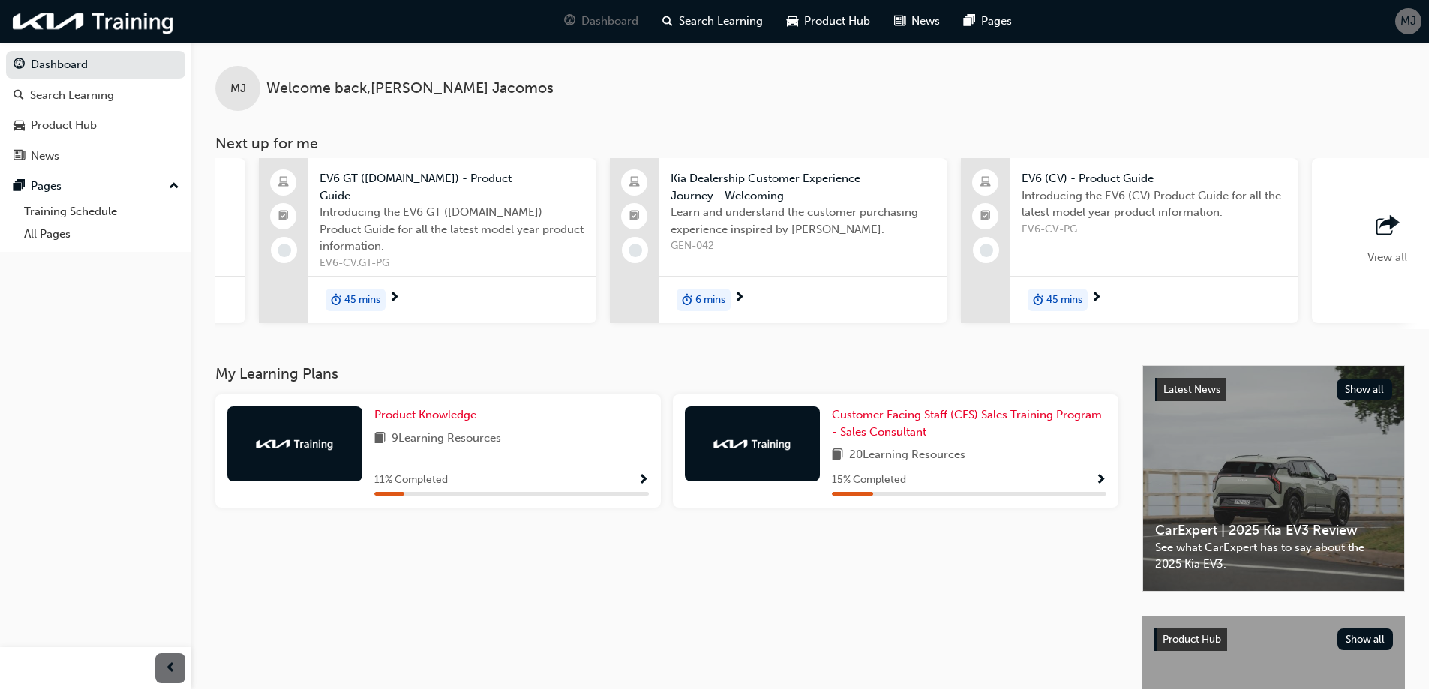
click at [710, 296] on span "6 mins" at bounding box center [710, 300] width 30 height 17
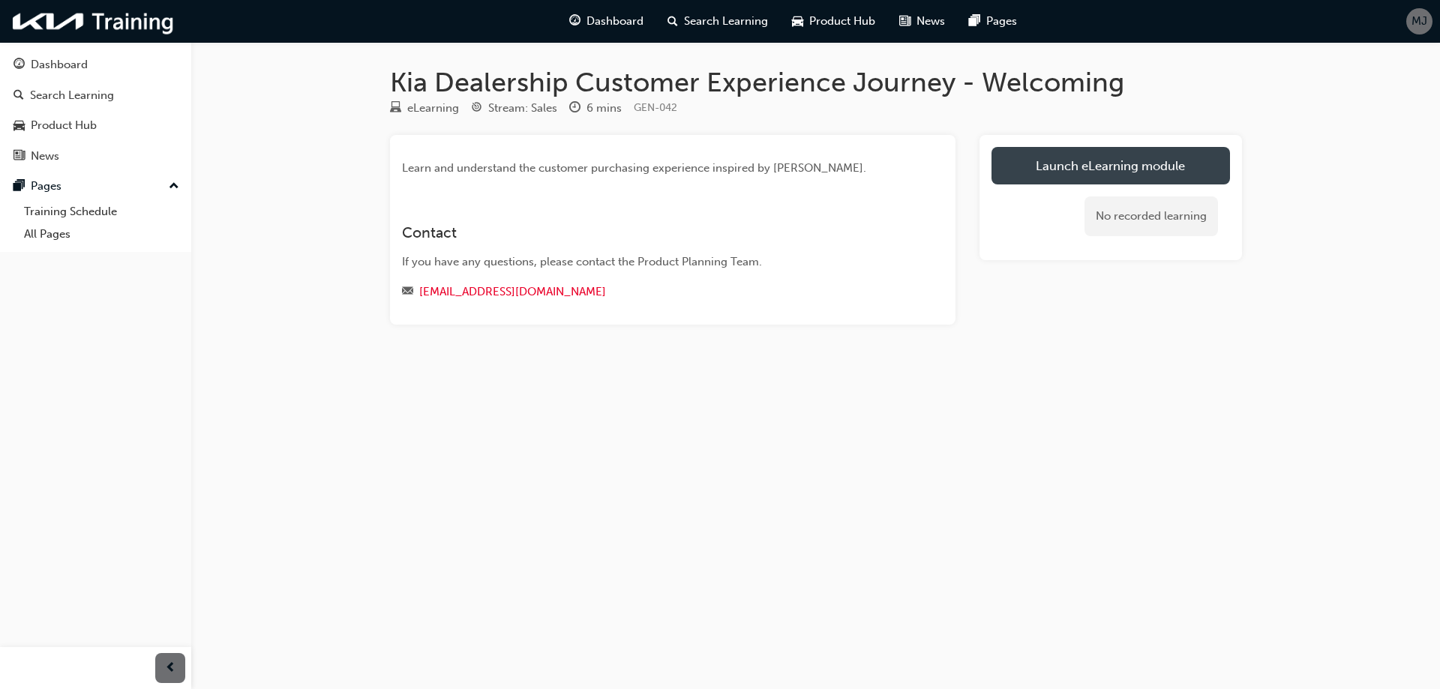
click at [1064, 170] on link "Launch eLearning module" at bounding box center [1111, 166] width 239 height 38
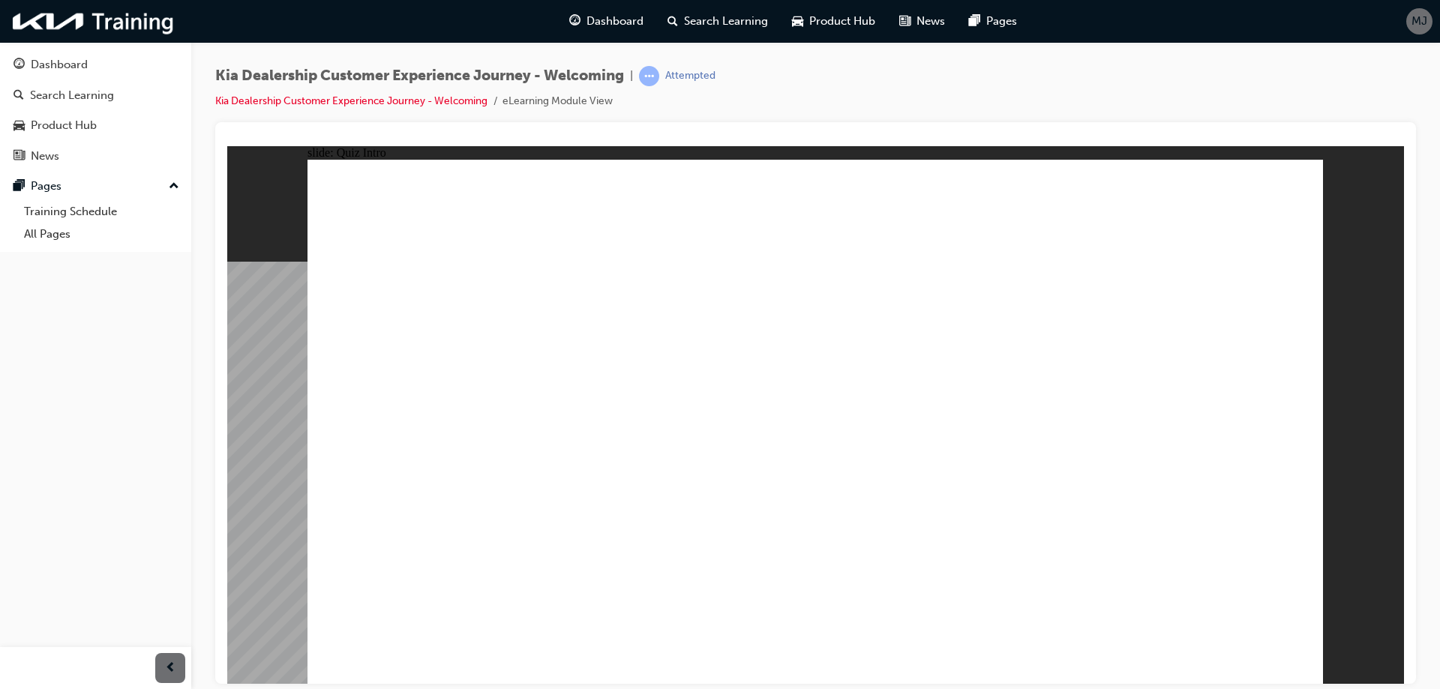
radio input "true"
drag, startPoint x: 1204, startPoint y: 635, endPoint x: 1212, endPoint y: 647, distance: 14.0
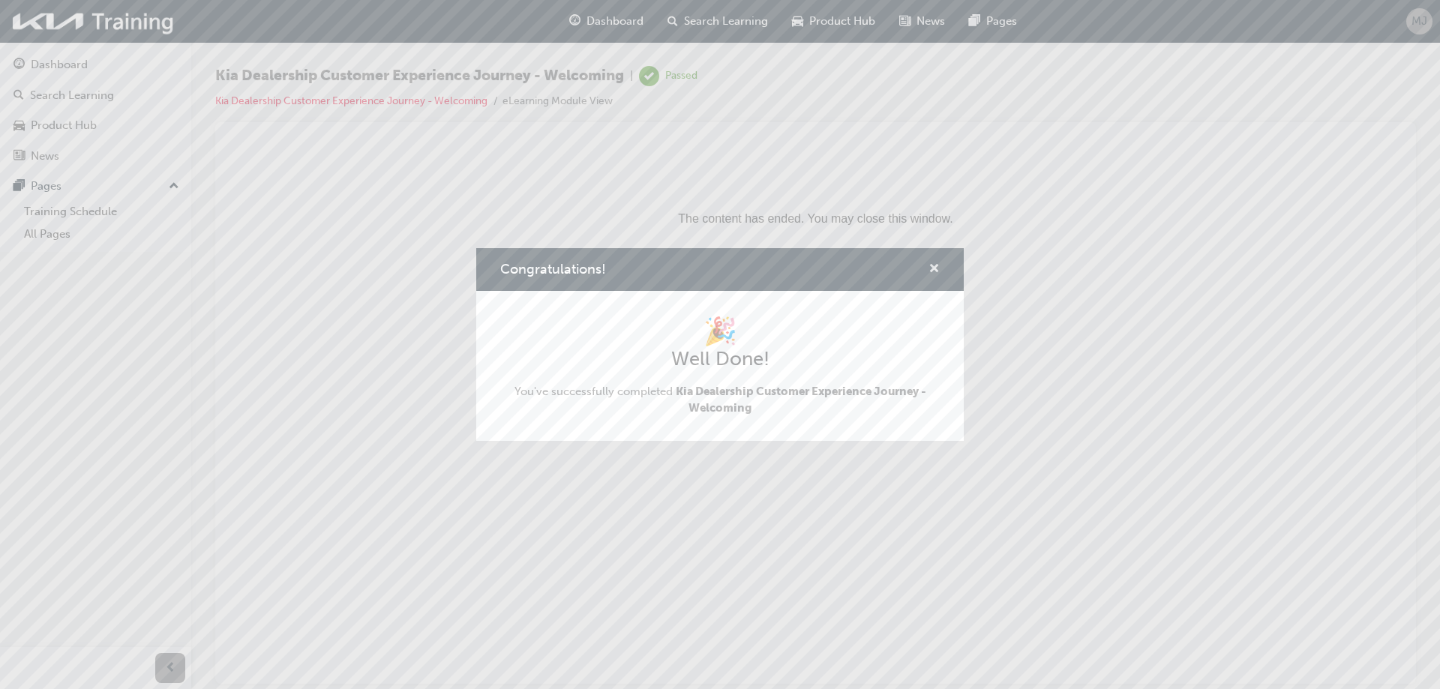
click at [938, 266] on span "cross-icon" at bounding box center [934, 270] width 11 height 14
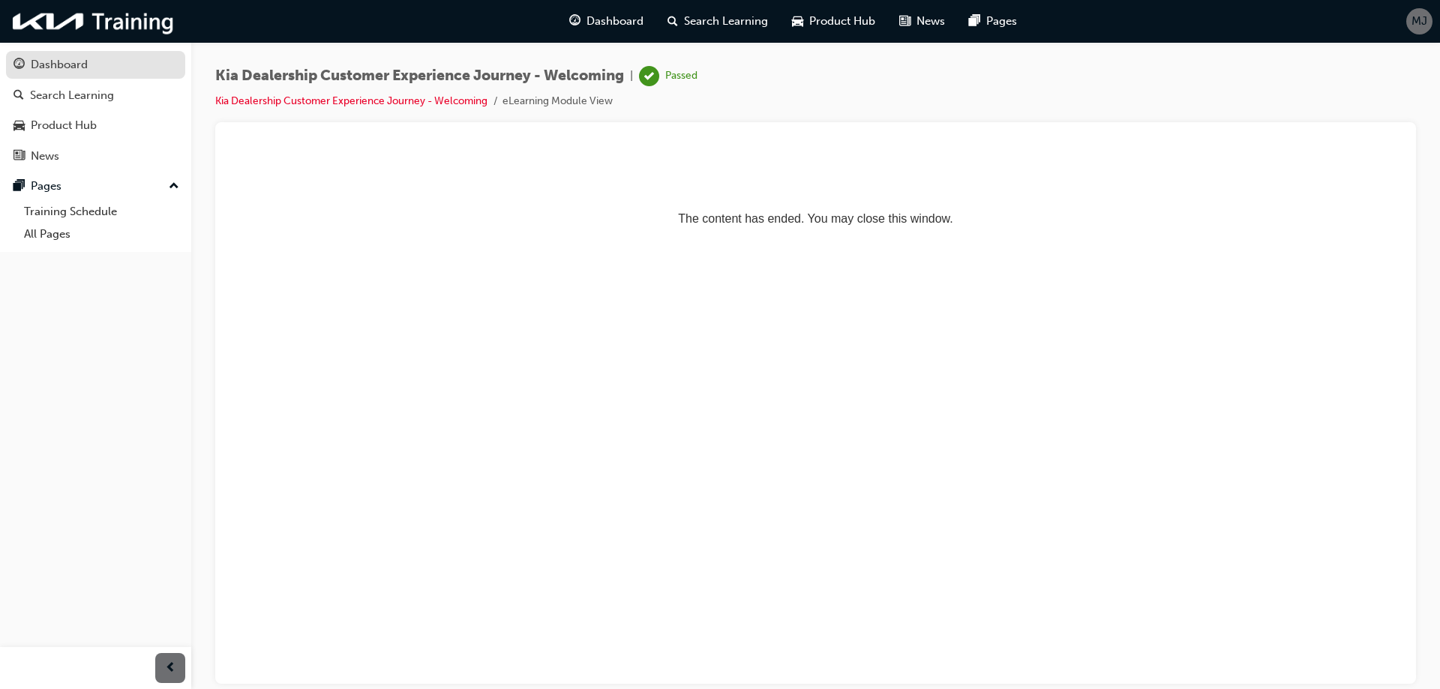
click at [65, 62] on div "Dashboard" at bounding box center [59, 64] width 57 height 17
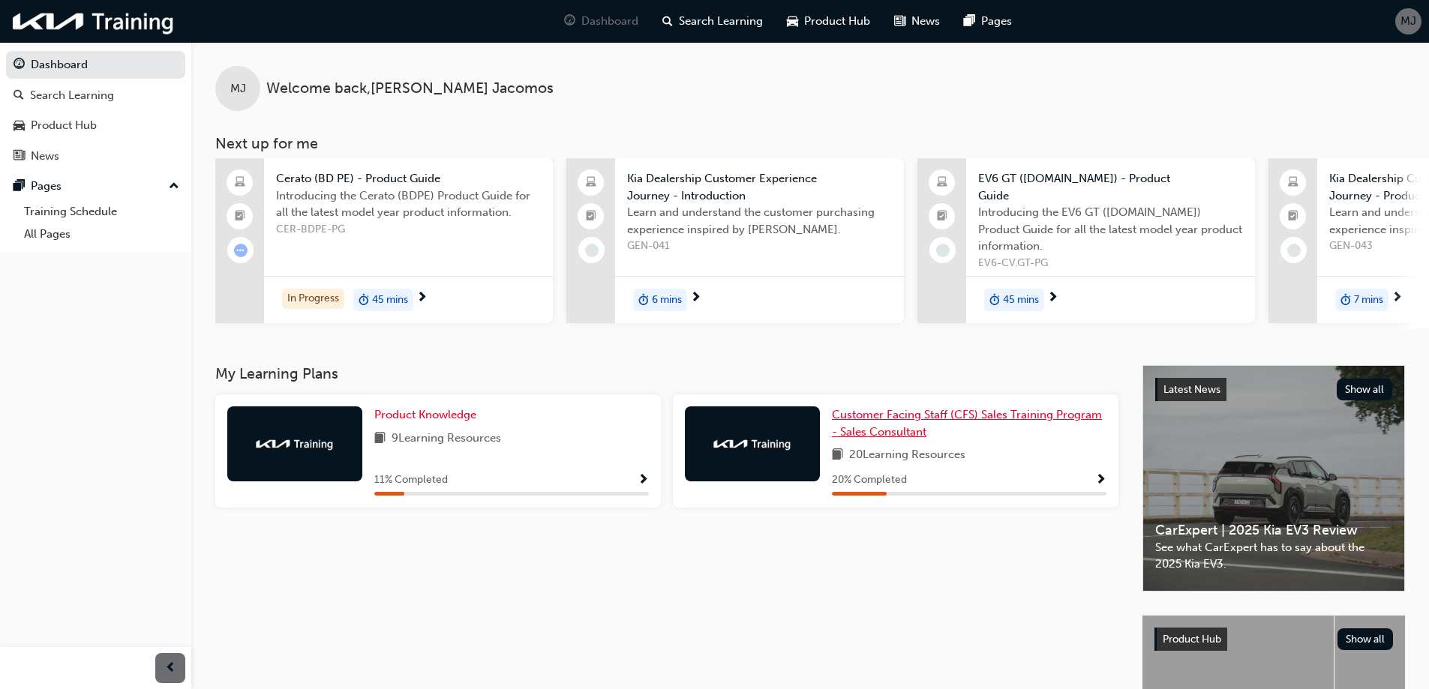
click at [894, 428] on link "Customer Facing Staff (CFS) Sales Training Program - Sales Consultant" at bounding box center [969, 424] width 275 height 34
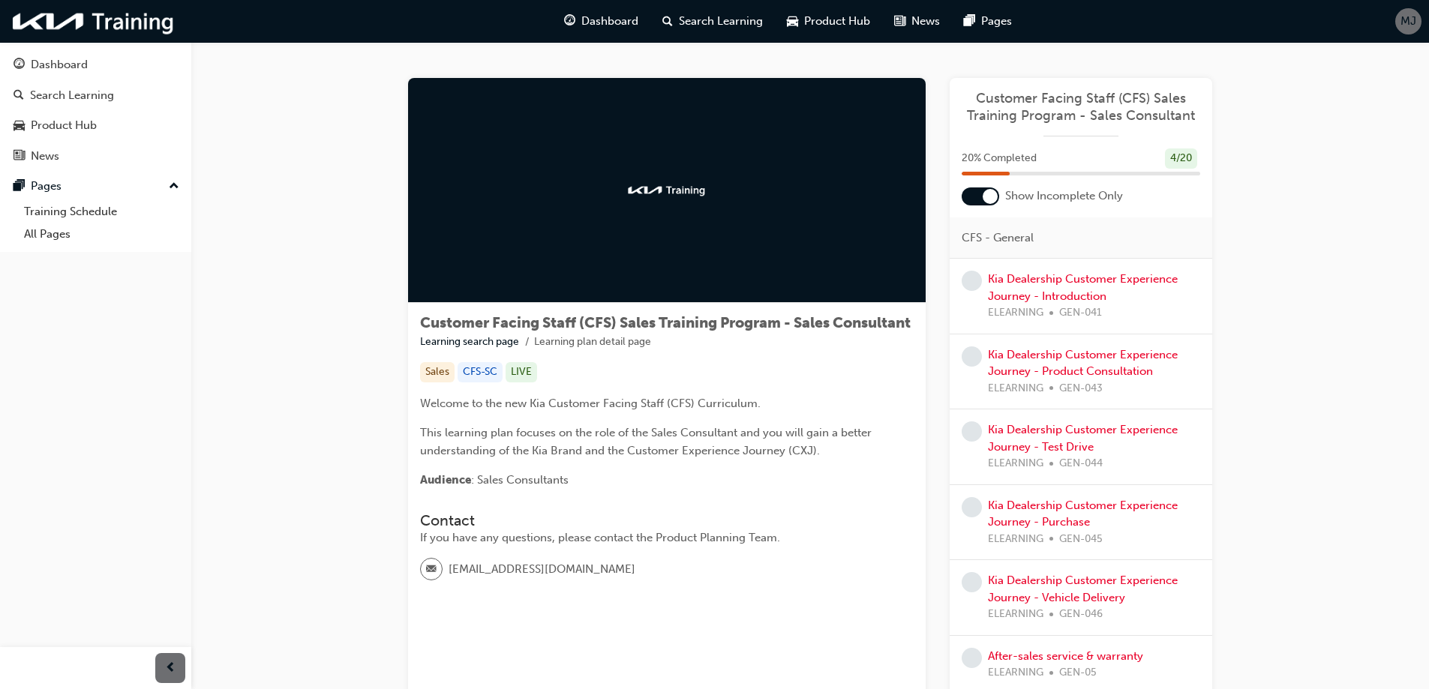
click at [846, 383] on div "Sales CFS-SC LIVE" at bounding box center [667, 372] width 494 height 20
click at [1071, 284] on link "Kia Dealership Customer Experience Journey - Introduction" at bounding box center [1083, 287] width 190 height 31
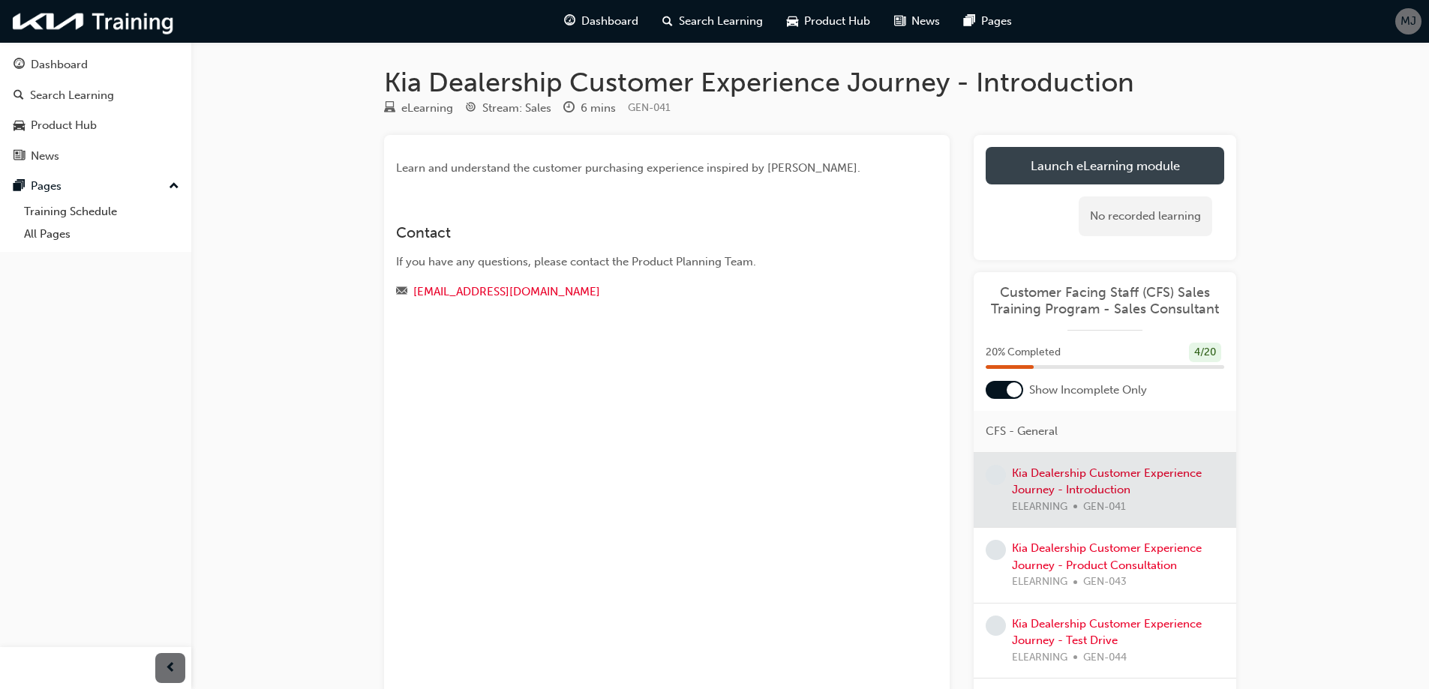
click at [1079, 168] on link "Launch eLearning module" at bounding box center [1105, 166] width 239 height 38
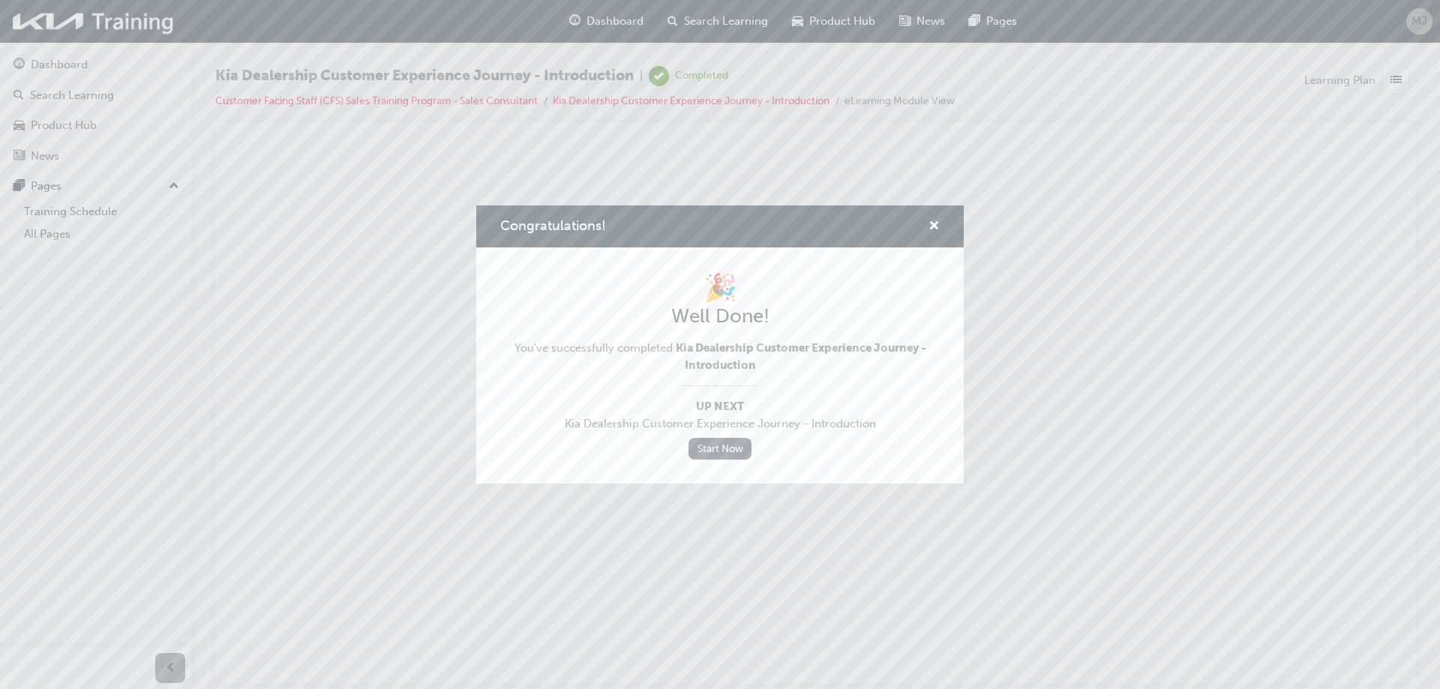
click at [713, 446] on link "Start Now" at bounding box center [720, 449] width 63 height 22
click at [728, 448] on link "Start Now" at bounding box center [720, 449] width 63 height 22
click at [729, 444] on link "Start Now" at bounding box center [720, 449] width 63 height 22
click at [933, 221] on span "cross-icon" at bounding box center [934, 228] width 11 height 14
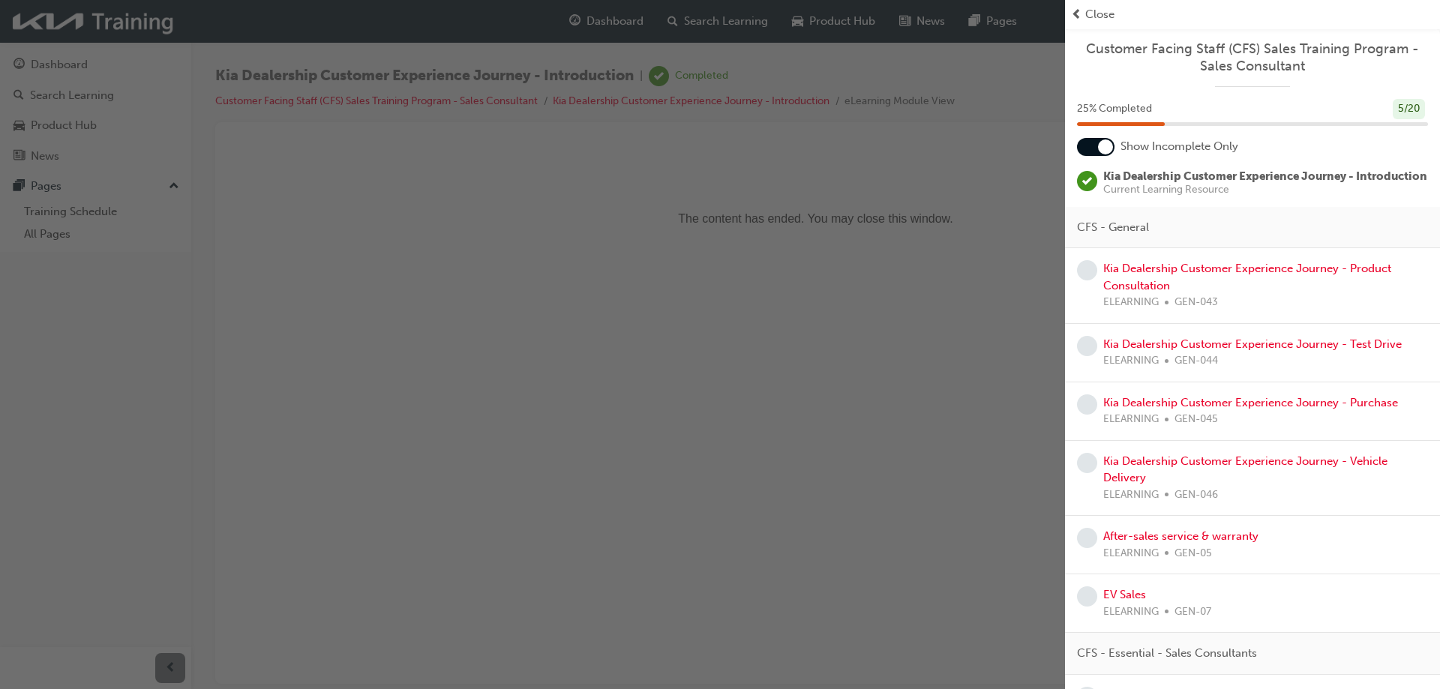
click at [1141, 183] on span "Kia Dealership Customer Experience Journey - Introduction" at bounding box center [1266, 177] width 324 height 14
click at [1134, 195] on span "Current Learning Resource" at bounding box center [1266, 190] width 324 height 11
click at [1129, 231] on div "CFS - General" at bounding box center [1252, 228] width 375 height 42
click at [1094, 11] on span "Close" at bounding box center [1100, 14] width 29 height 17
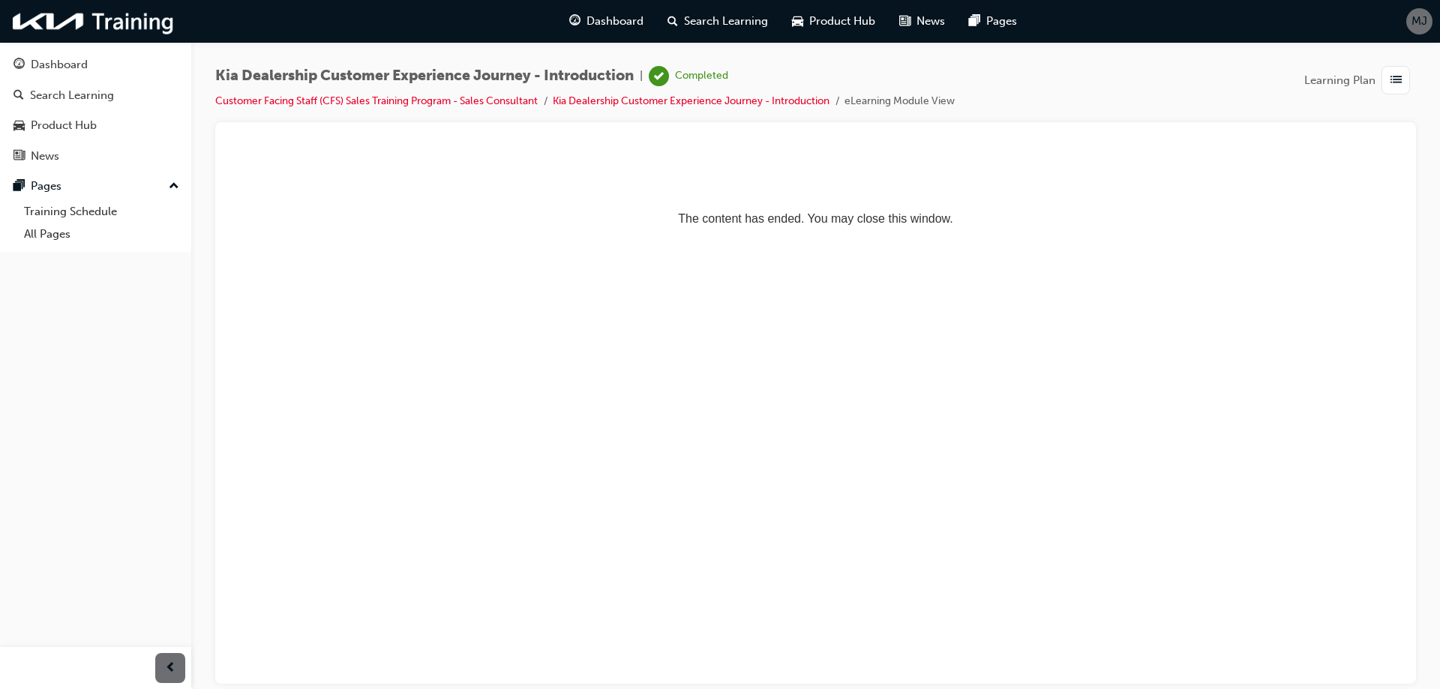
click at [984, 216] on p "The content has ended. You may close this window." at bounding box center [815, 192] width 1165 height 68
click at [66, 65] on div "Dashboard" at bounding box center [59, 64] width 57 height 17
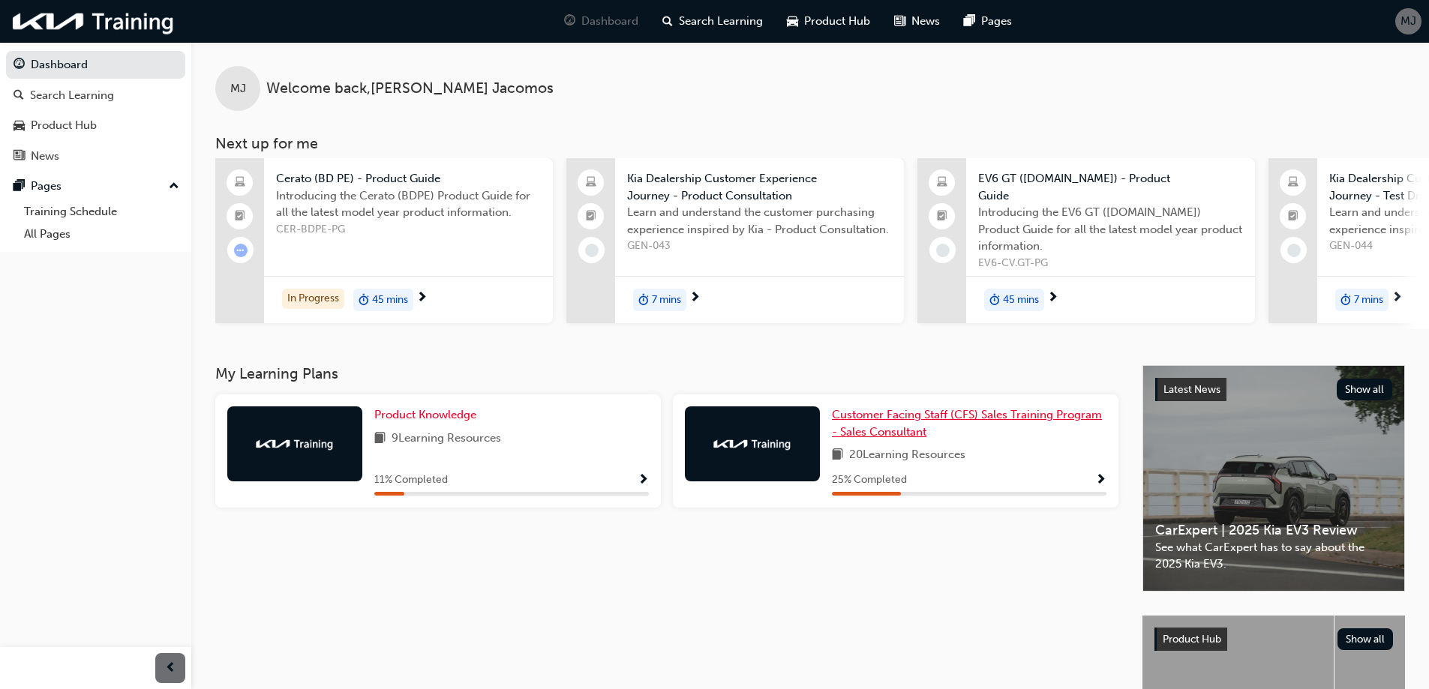
click at [892, 423] on span "Customer Facing Staff (CFS) Sales Training Program - Sales Consultant" at bounding box center [967, 423] width 270 height 31
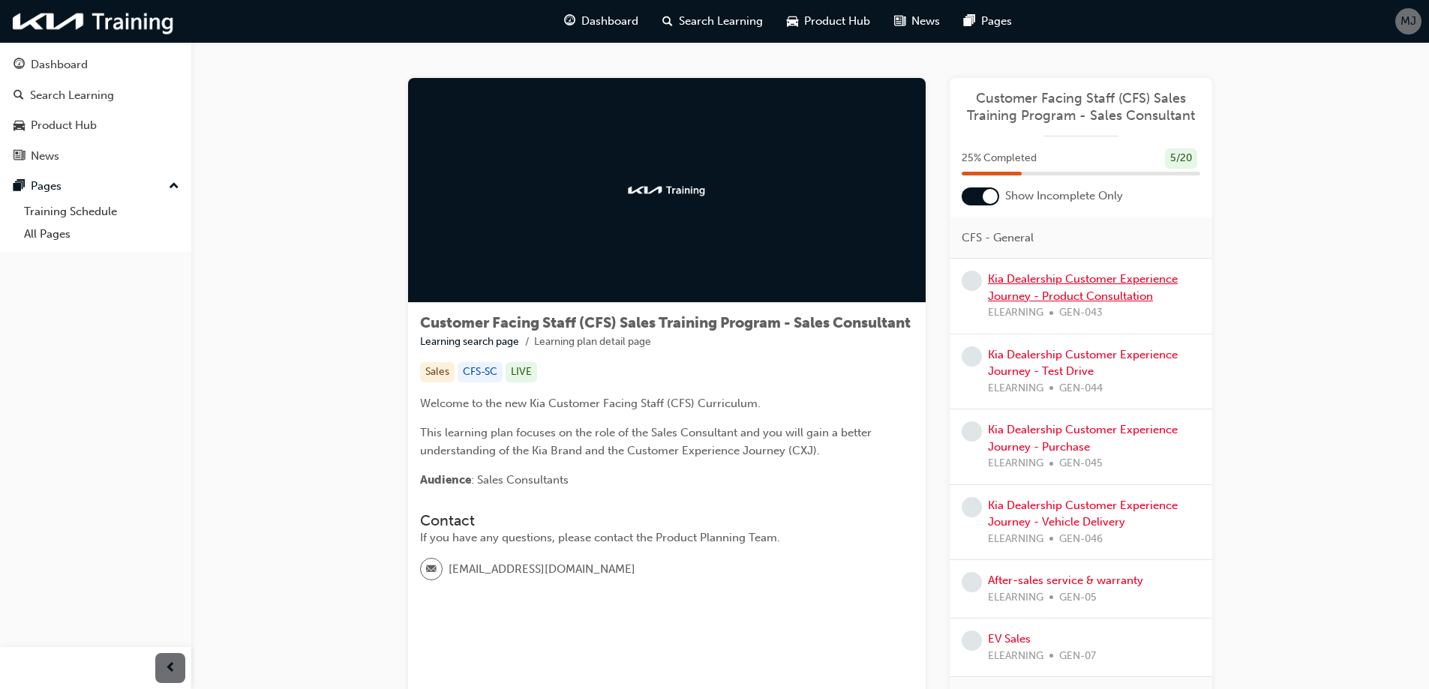
click at [1085, 293] on link "Kia Dealership Customer Experience Journey - Product Consultation" at bounding box center [1083, 287] width 190 height 31
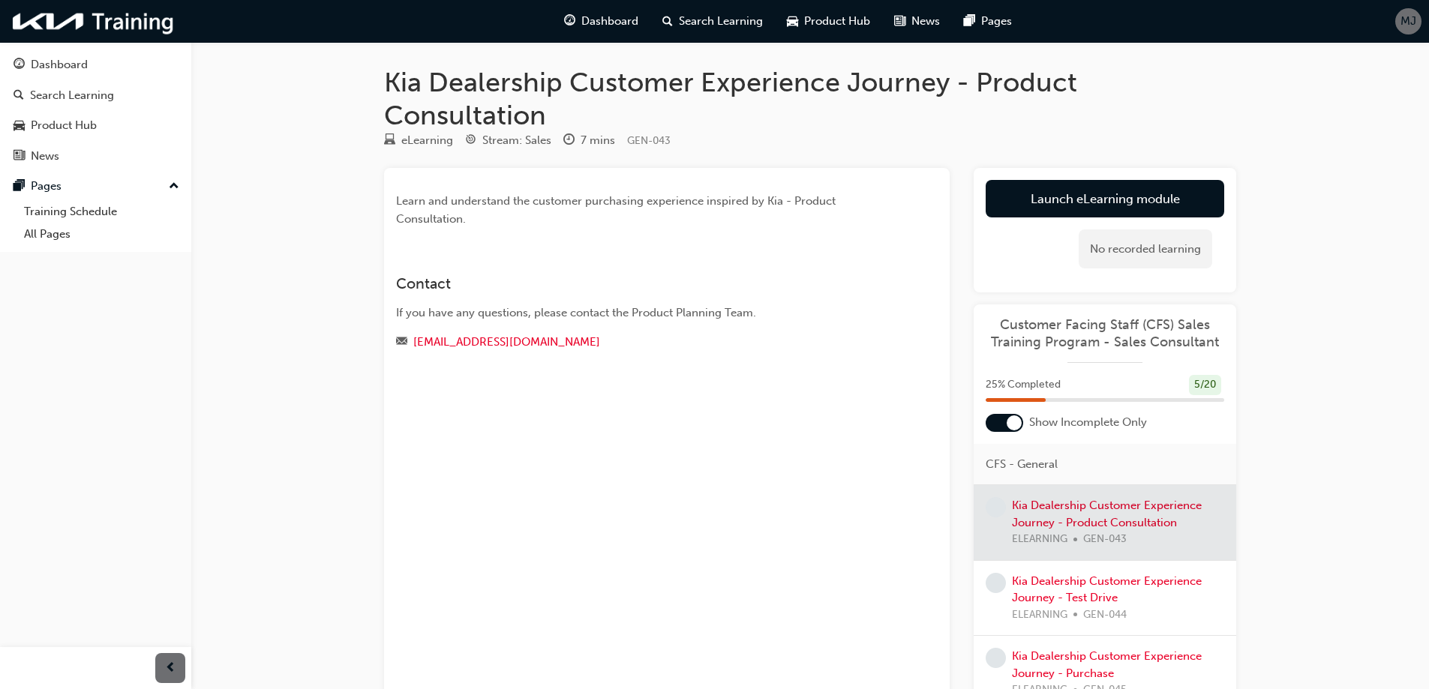
click at [1107, 513] on div at bounding box center [1105, 522] width 263 height 75
click at [1108, 194] on link "Launch eLearning module" at bounding box center [1105, 199] width 239 height 38
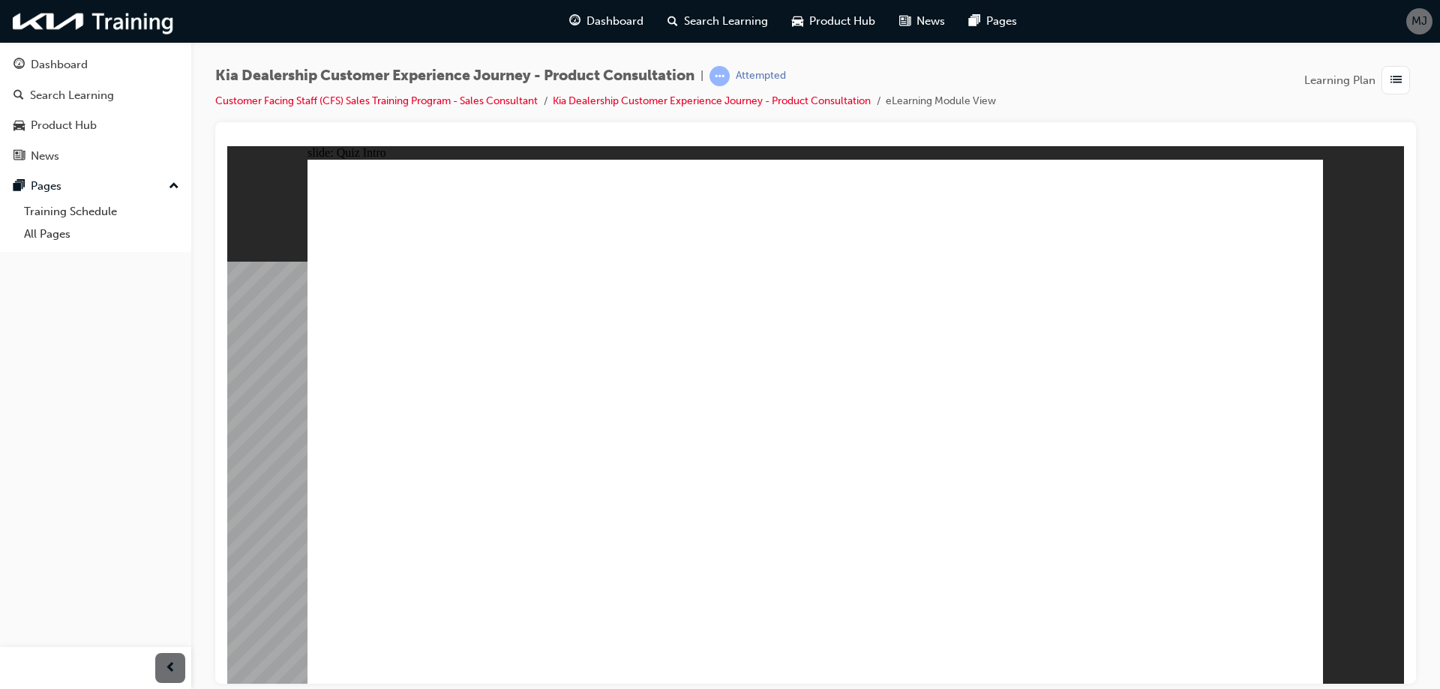
checkbox input "true"
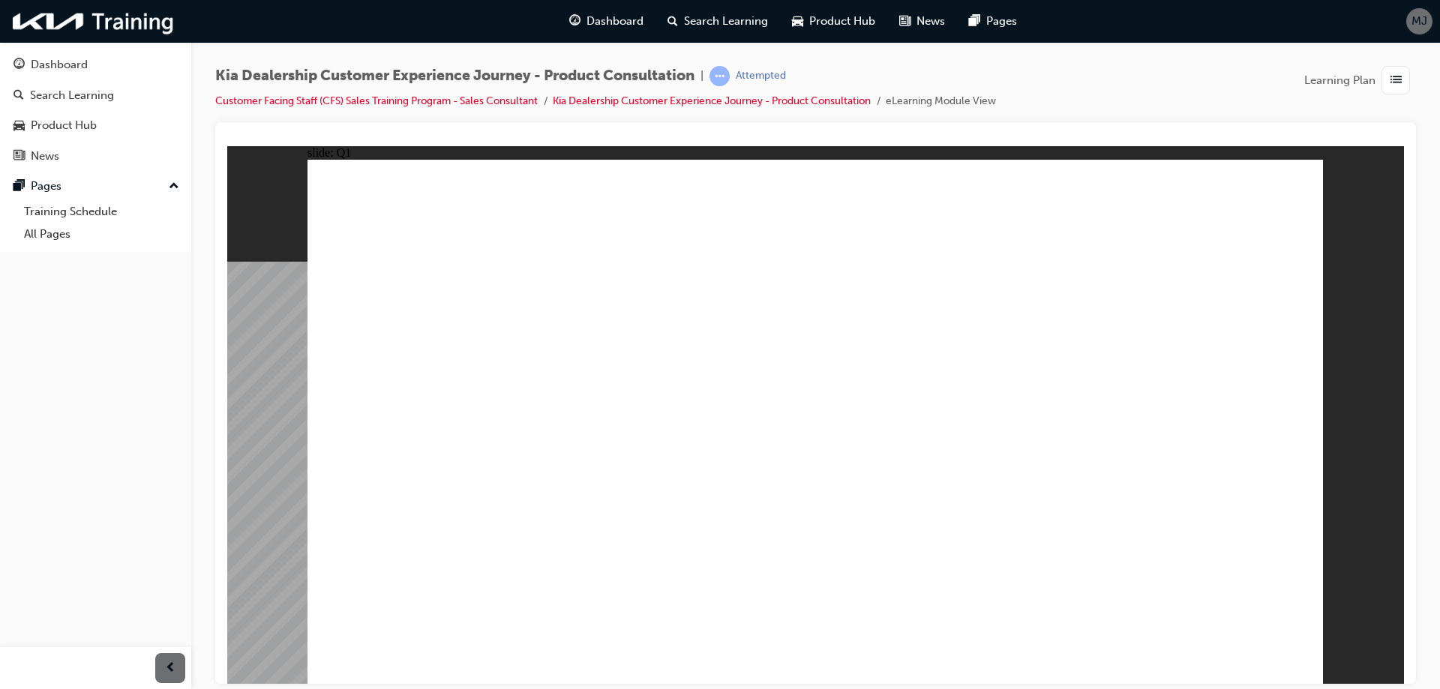
checkbox input "true"
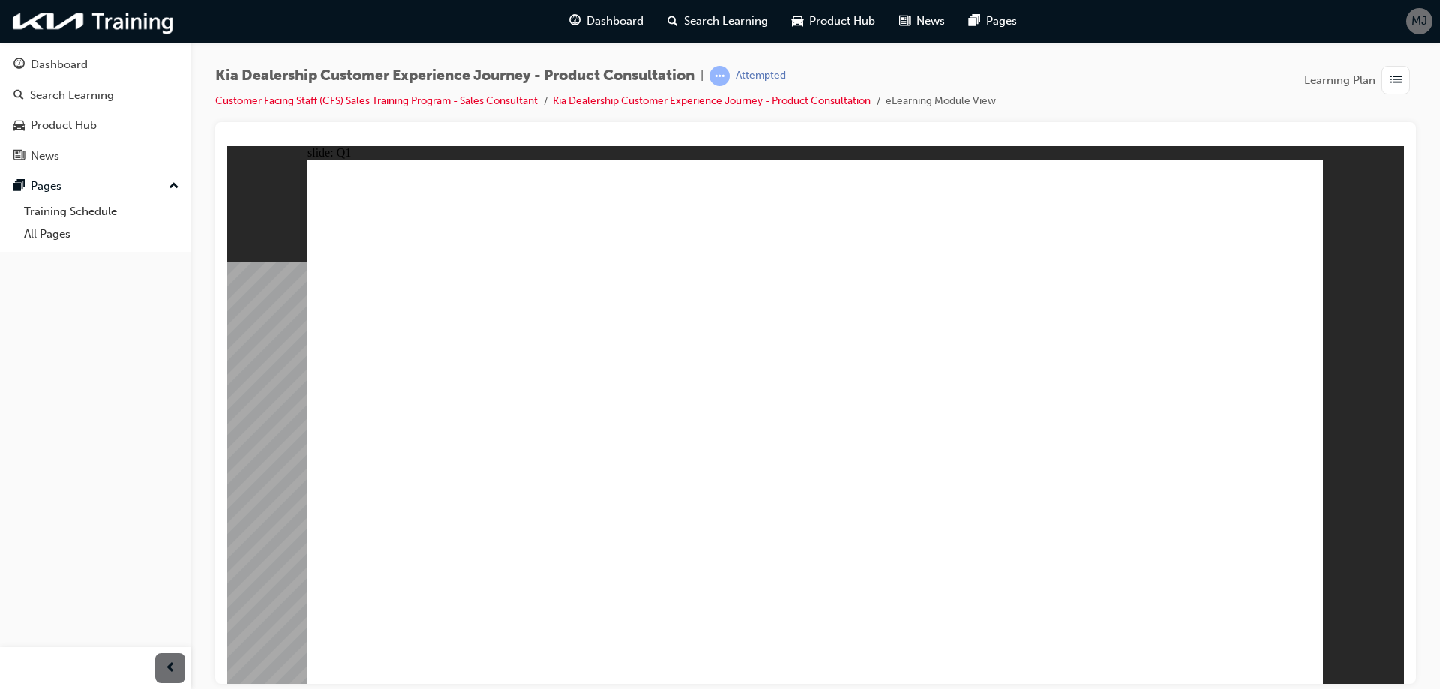
checkbox input "true"
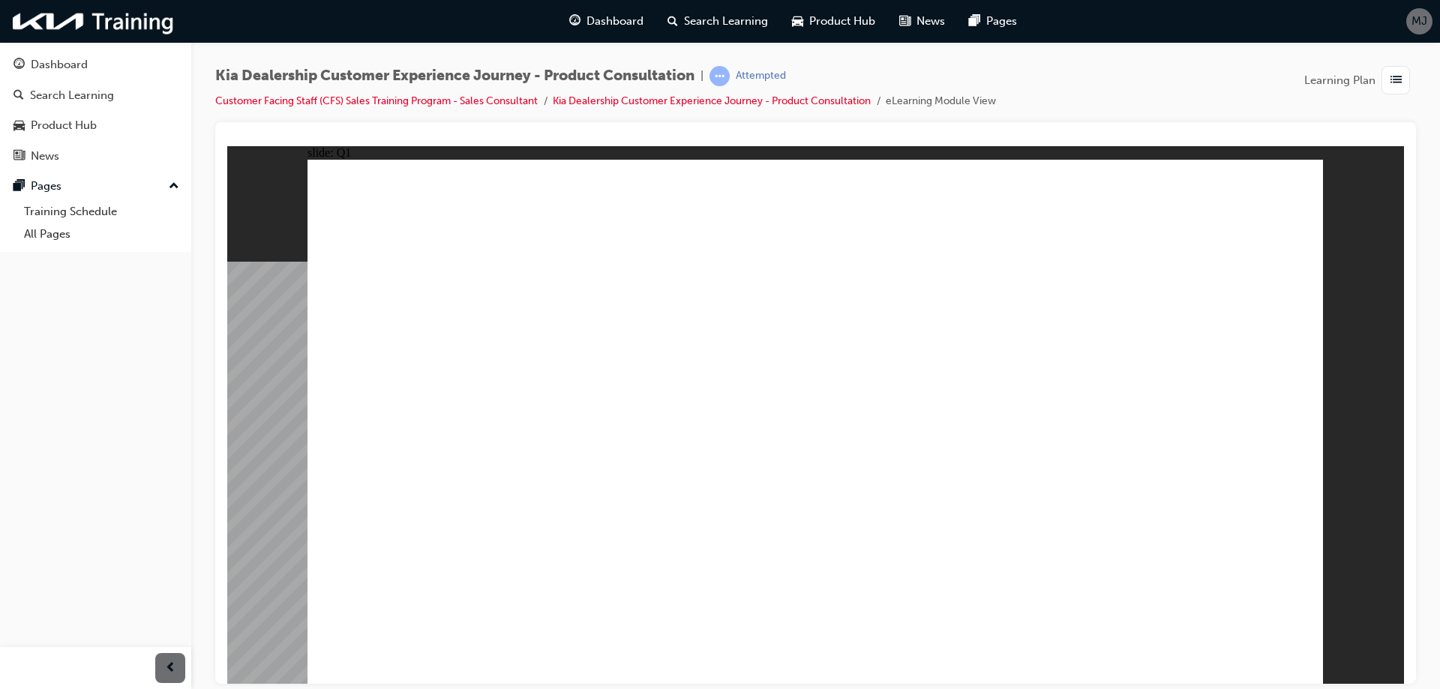
click at [1395, 77] on span "list-icon" at bounding box center [1396, 80] width 11 height 19
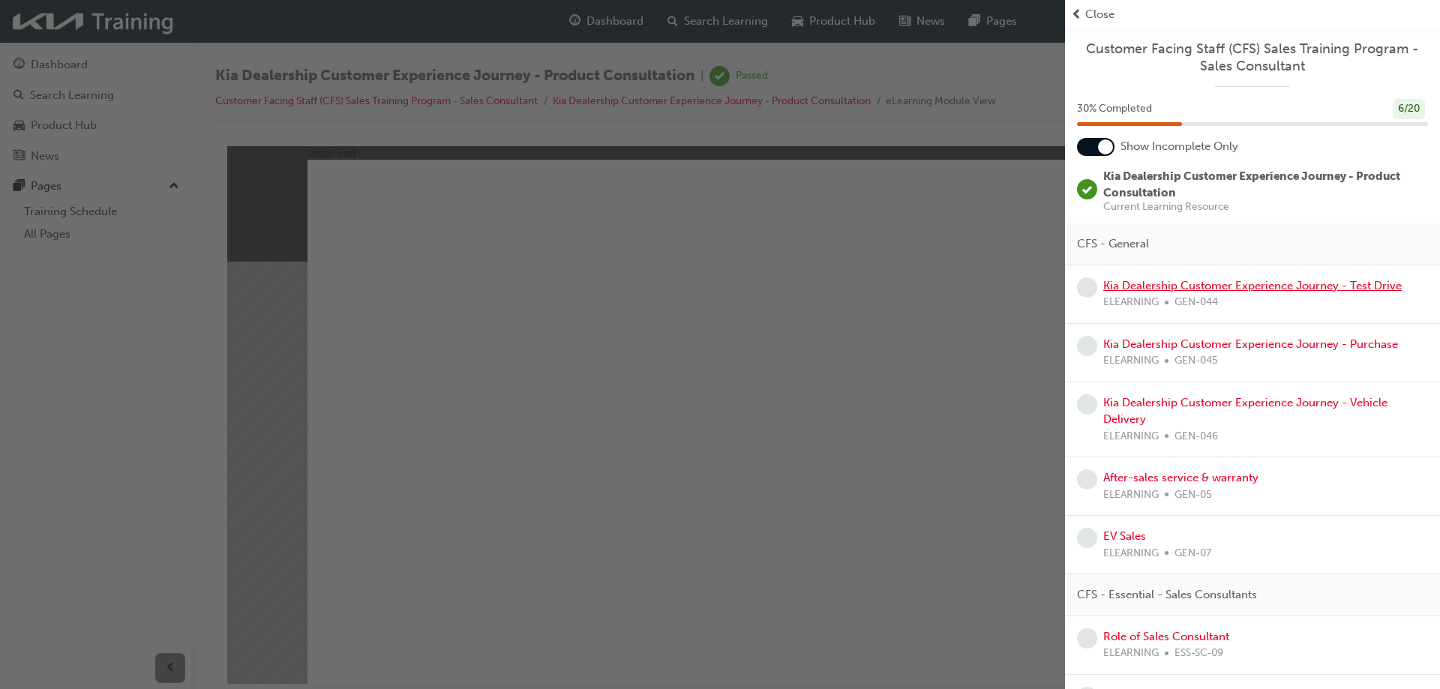
click at [1189, 287] on link "Kia Dealership Customer Experience Journey - Test Drive" at bounding box center [1253, 286] width 299 height 14
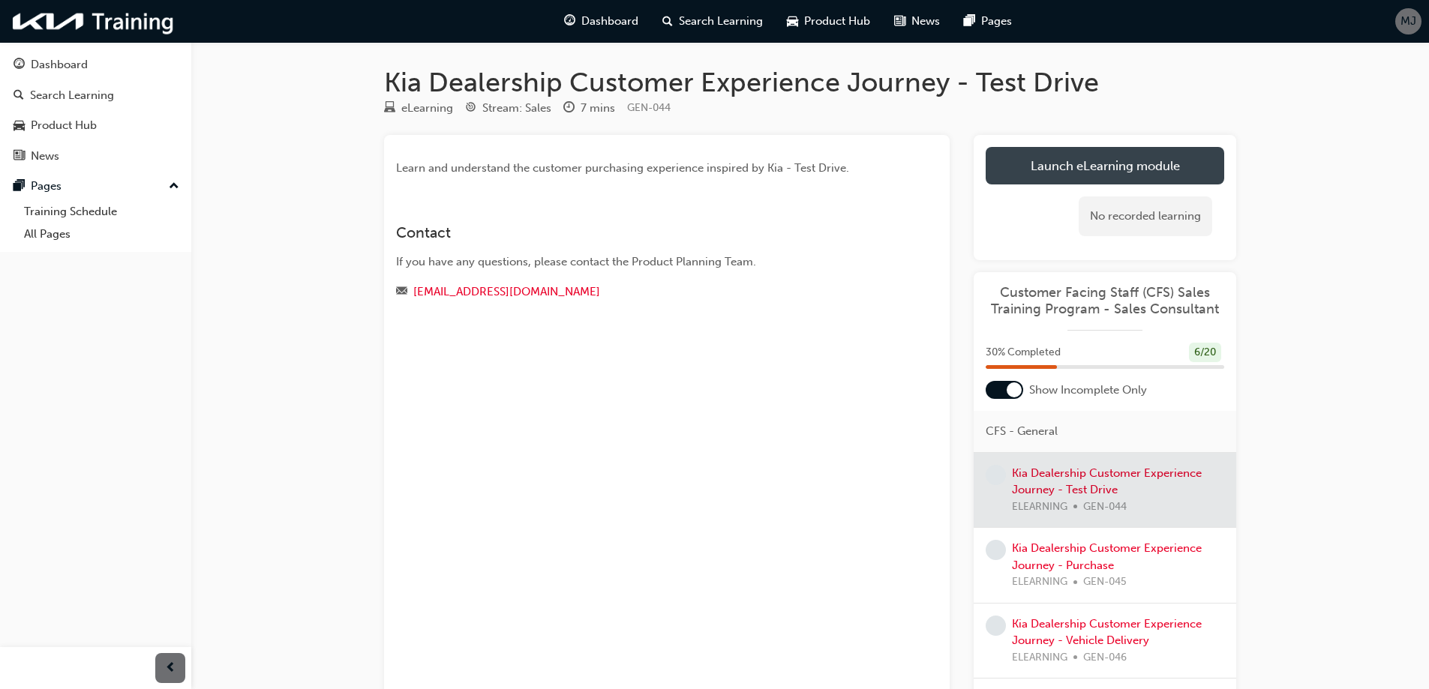
click at [1123, 164] on link "Launch eLearning module" at bounding box center [1105, 166] width 239 height 38
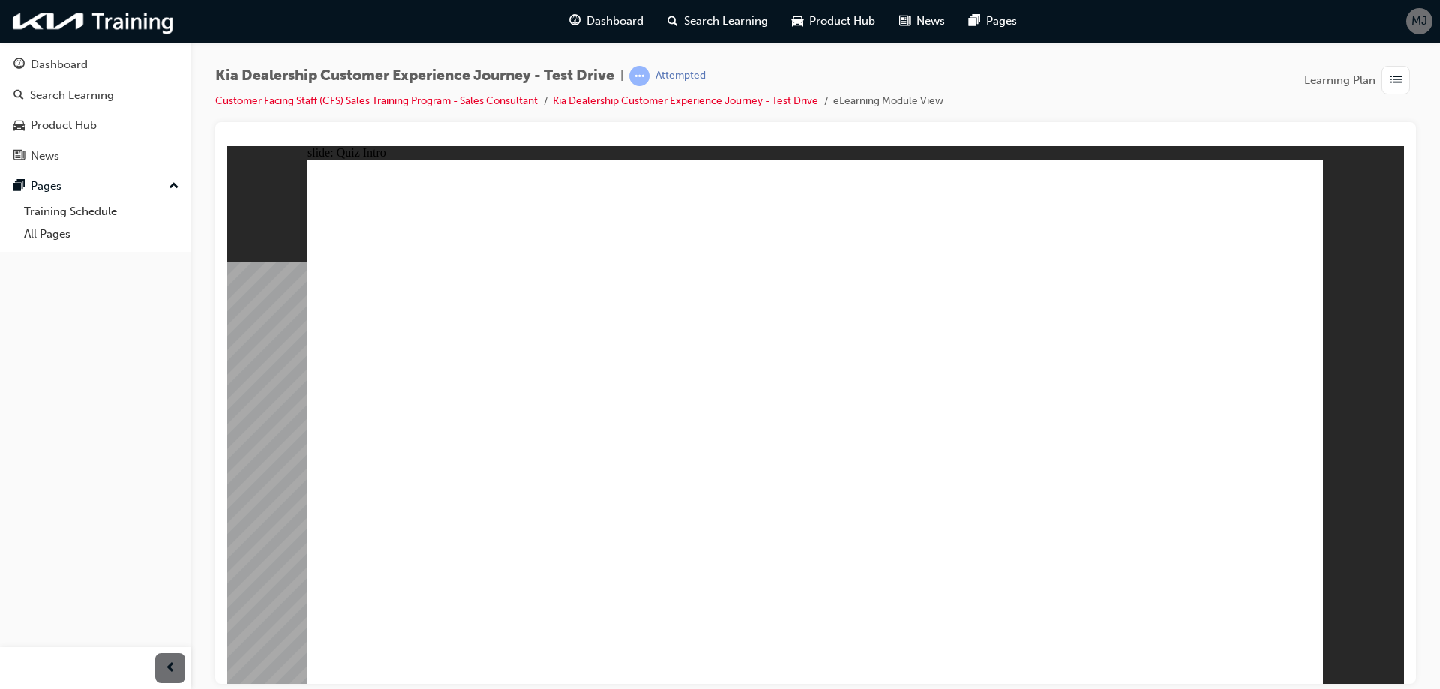
radio input "true"
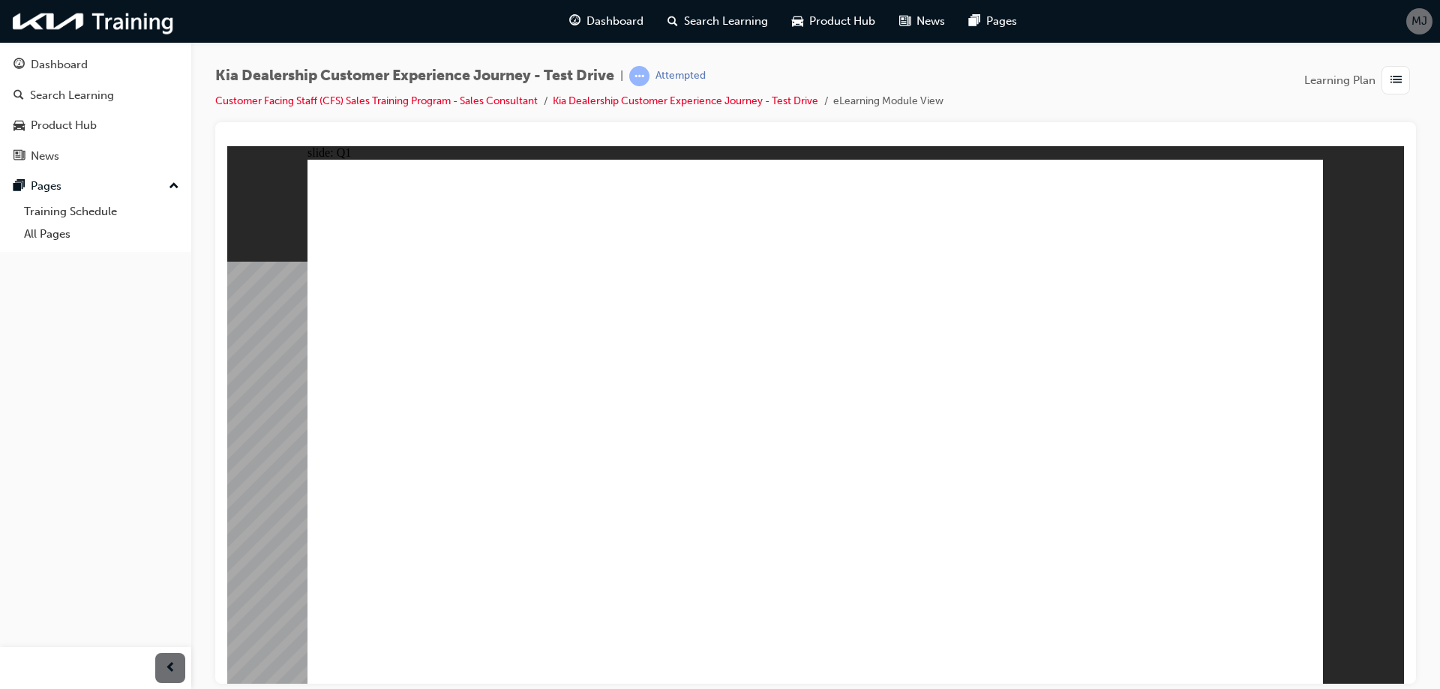
radio input "true"
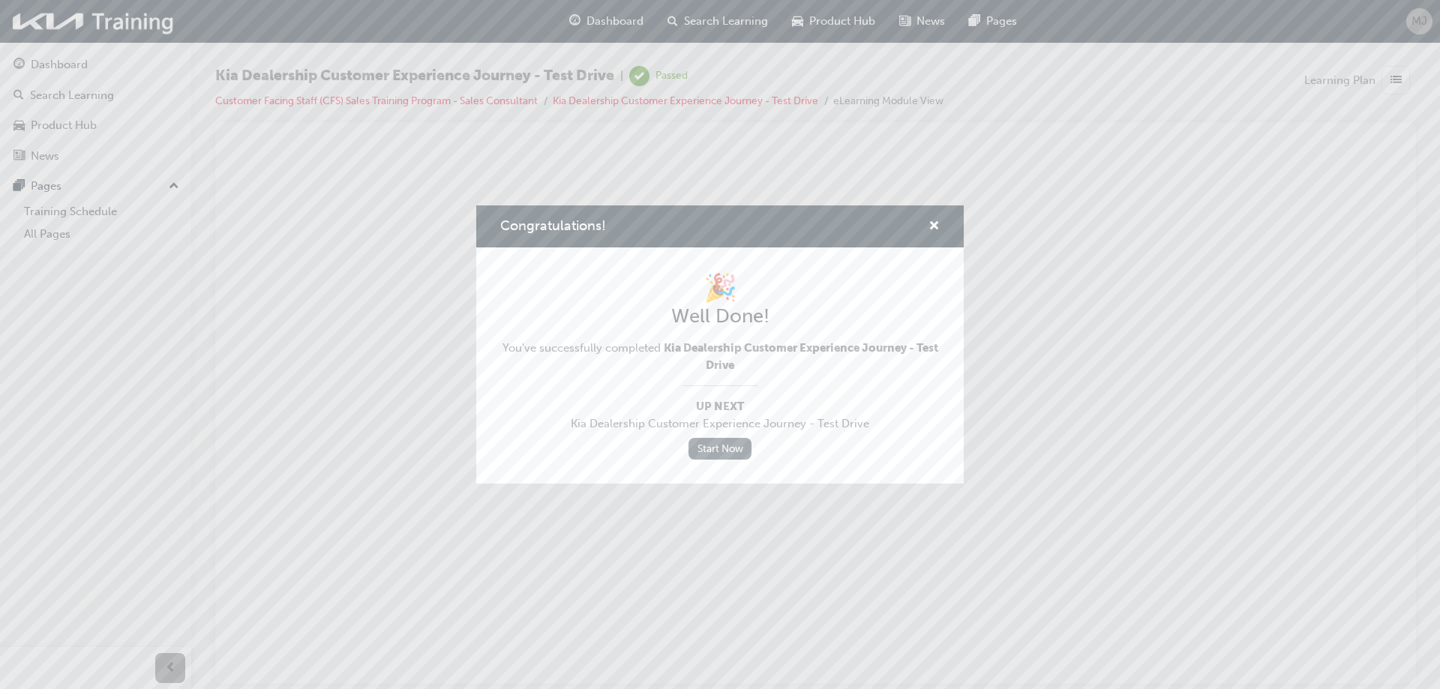
click at [729, 451] on link "Start Now" at bounding box center [720, 449] width 63 height 22
click at [927, 228] on div "Congratulations!" at bounding box center [928, 227] width 23 height 19
click at [935, 224] on span "cross-icon" at bounding box center [934, 228] width 11 height 14
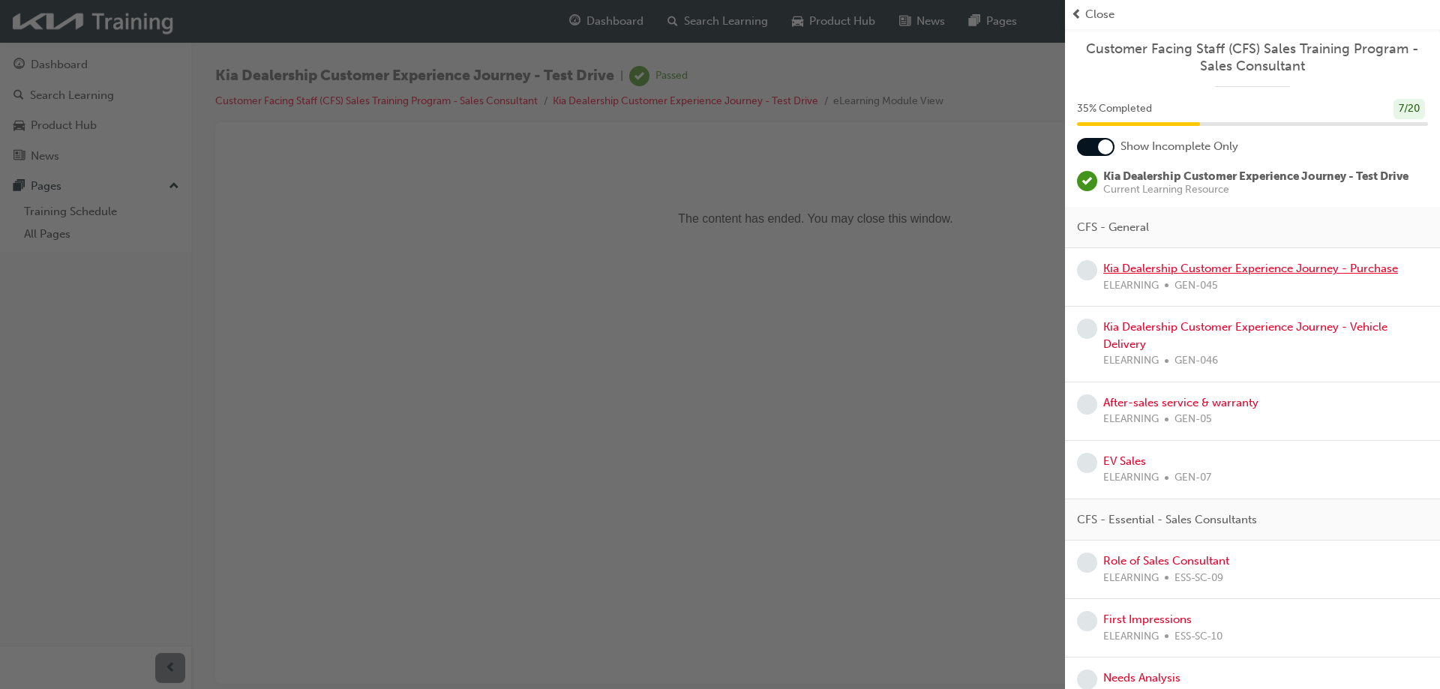
click at [1137, 270] on link "Kia Dealership Customer Experience Journey - Purchase" at bounding box center [1251, 269] width 295 height 14
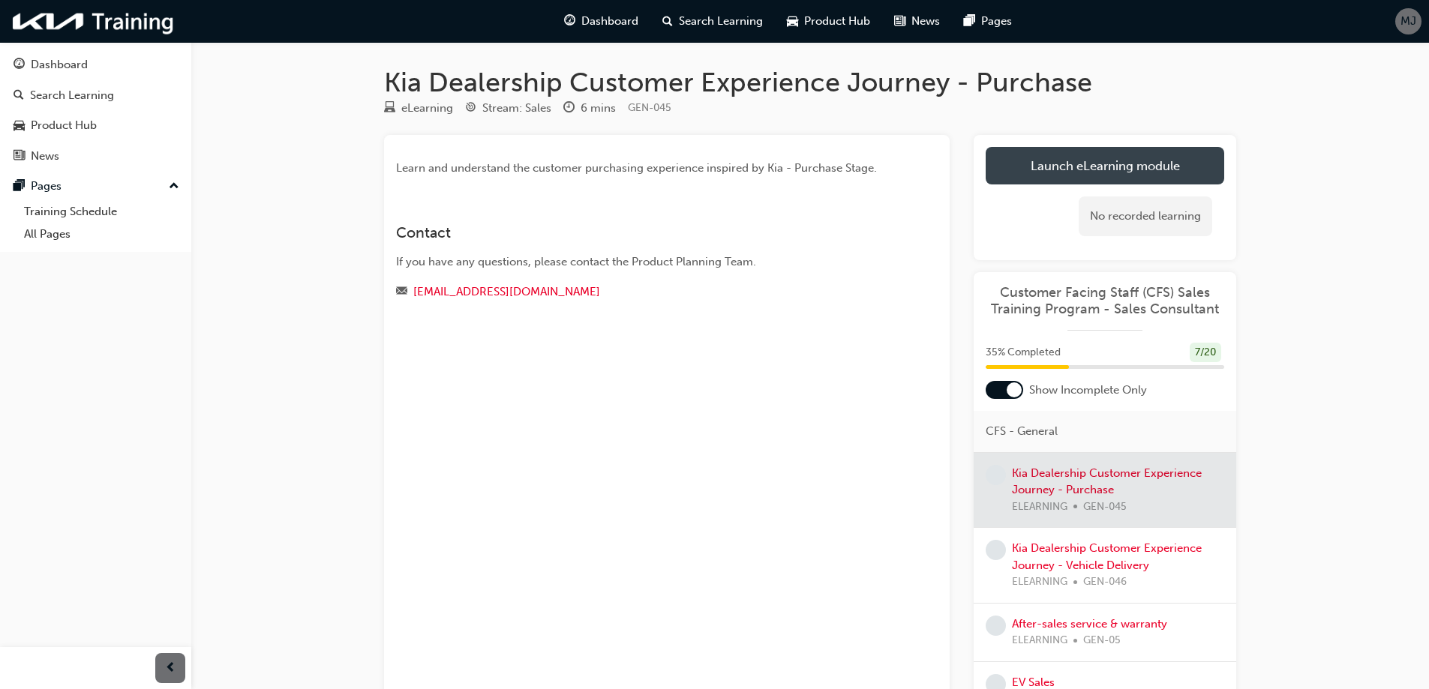
click at [1083, 170] on link "Launch eLearning module" at bounding box center [1105, 166] width 239 height 38
